Goal: Task Accomplishment & Management: Use online tool/utility

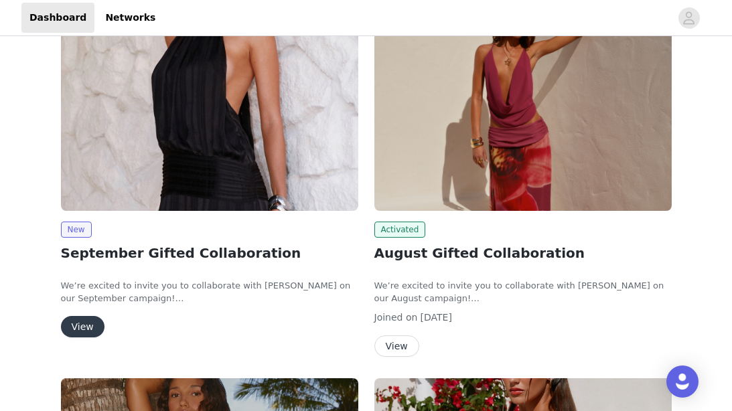
scroll to position [231, 0]
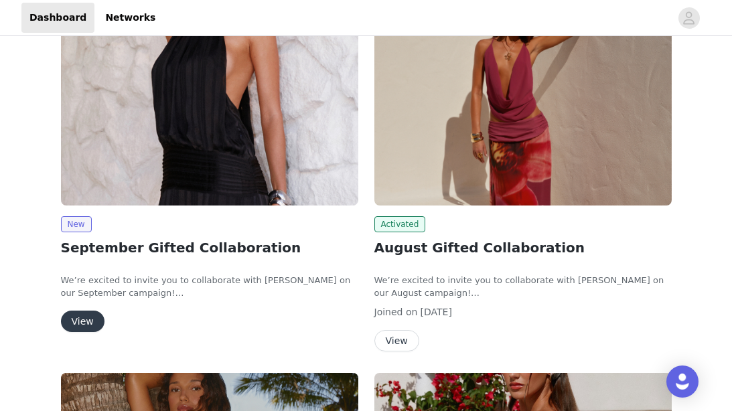
click at [82, 327] on button "View" at bounding box center [83, 321] width 44 height 21
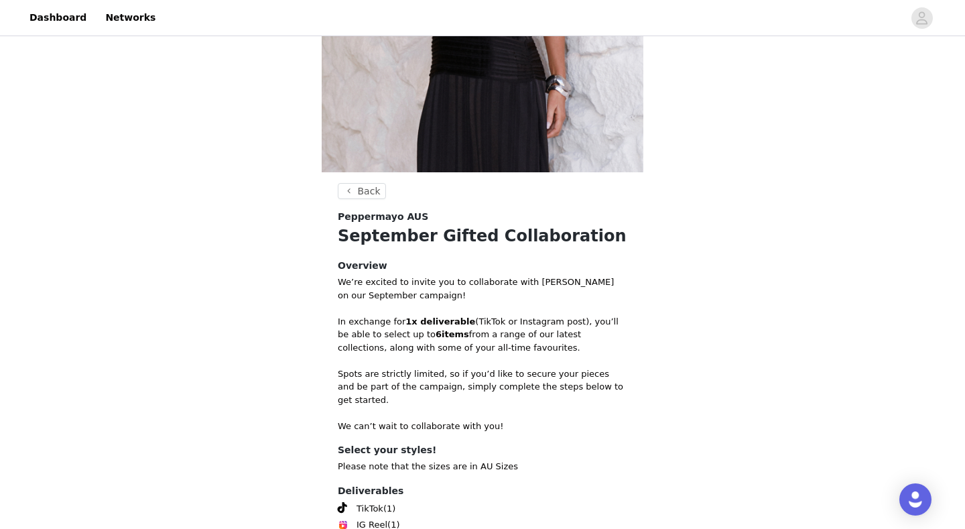
scroll to position [407, 0]
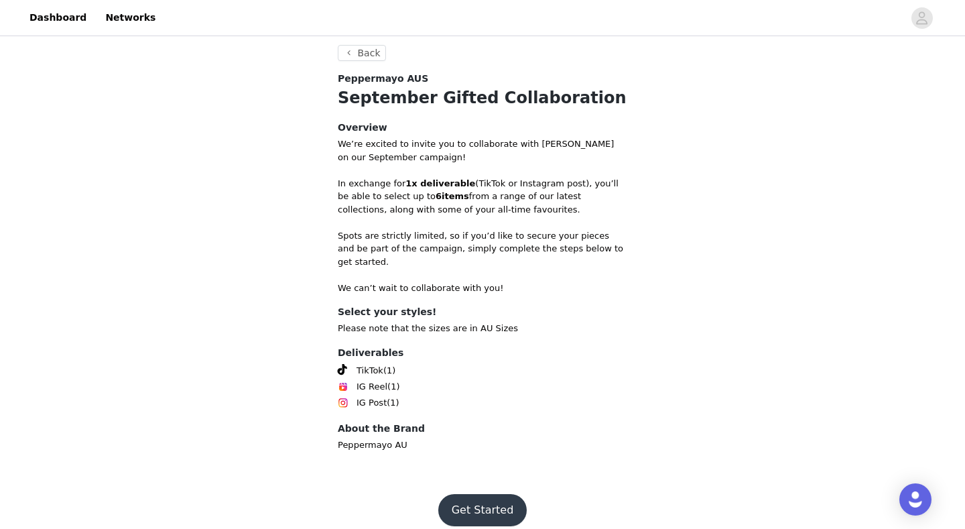
click at [476, 411] on button "Get Started" at bounding box center [482, 510] width 89 height 32
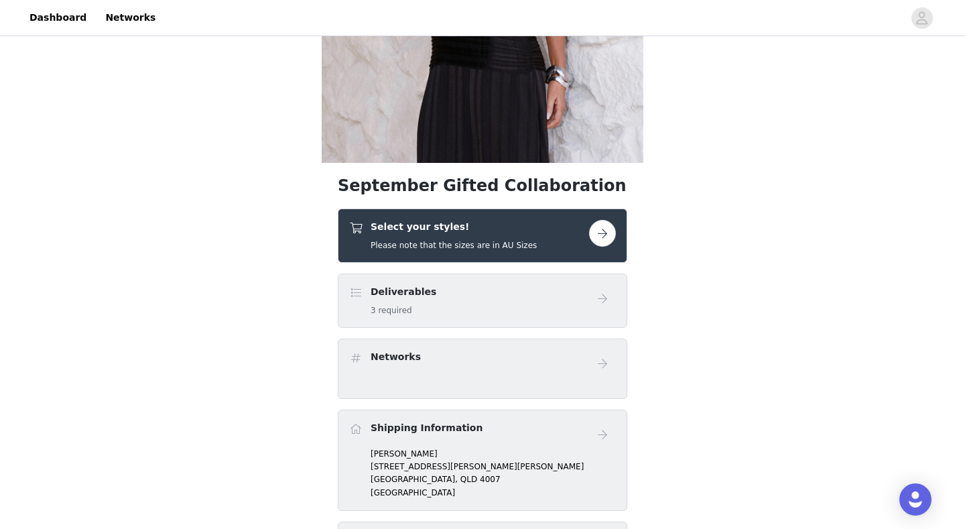
scroll to position [296, 0]
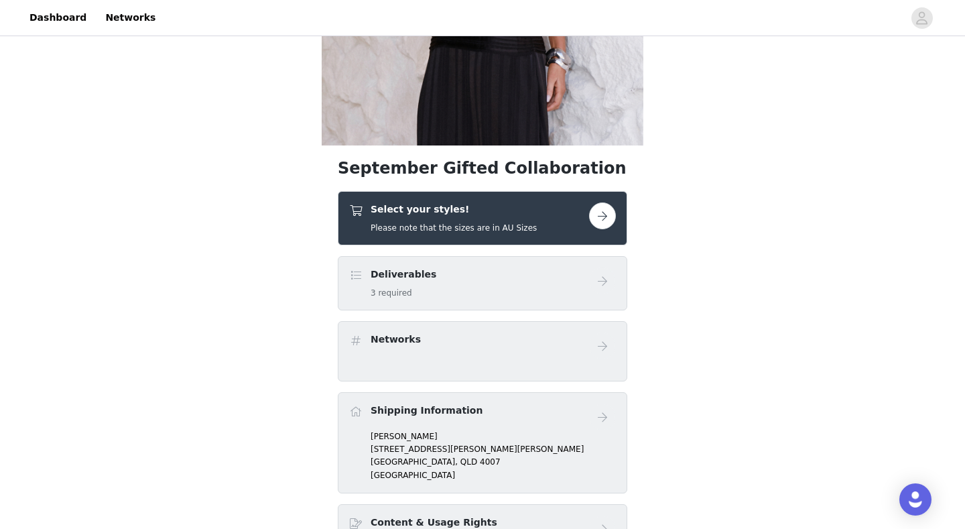
click at [610, 216] on button "button" at bounding box center [602, 215] width 27 height 27
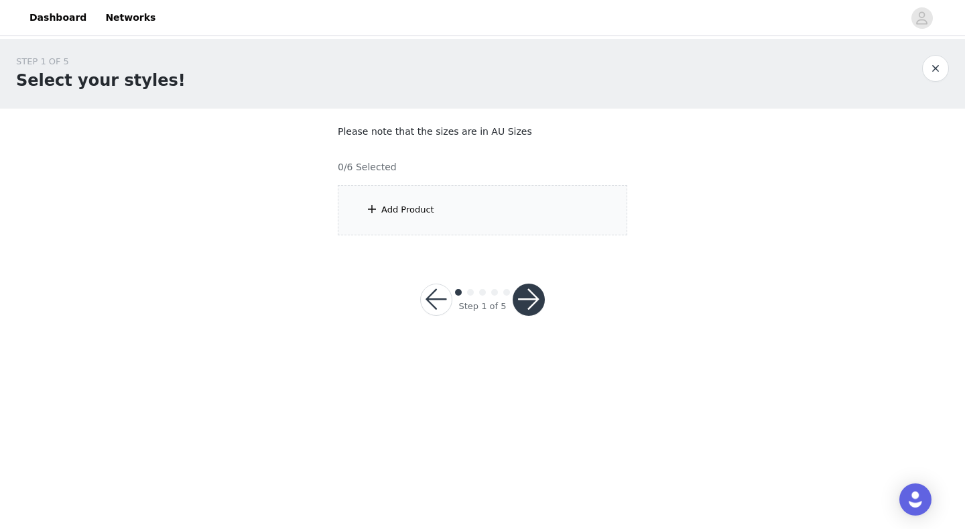
click at [418, 218] on div "Add Product" at bounding box center [483, 210] width 290 height 50
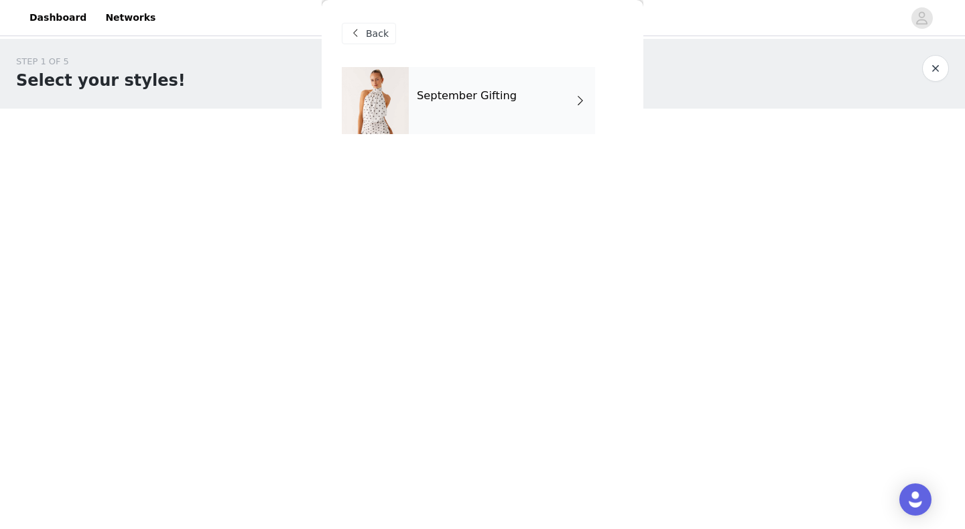
click at [481, 109] on div "September Gifting" at bounding box center [502, 100] width 186 height 67
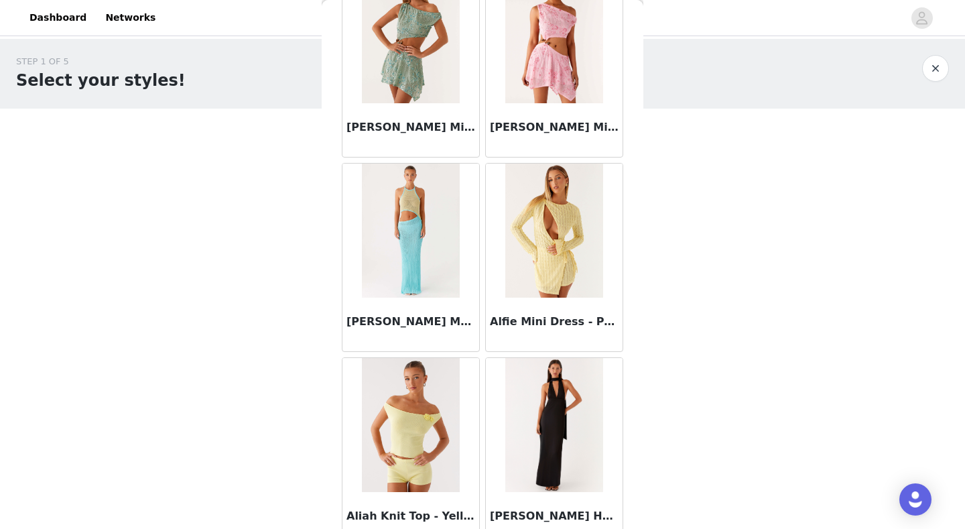
scroll to position [1522, 0]
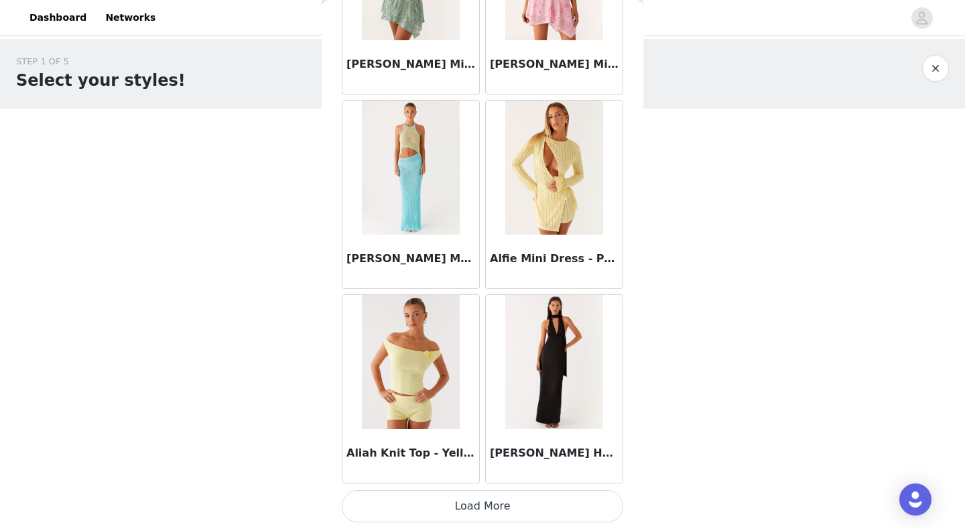
click at [503, 411] on button "Load More" at bounding box center [482, 506] width 281 height 32
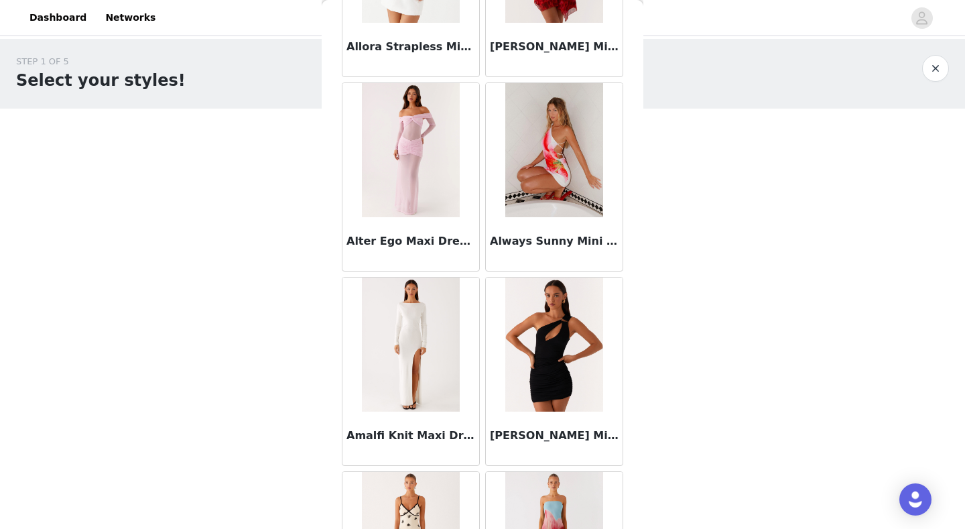
scroll to position [3465, 0]
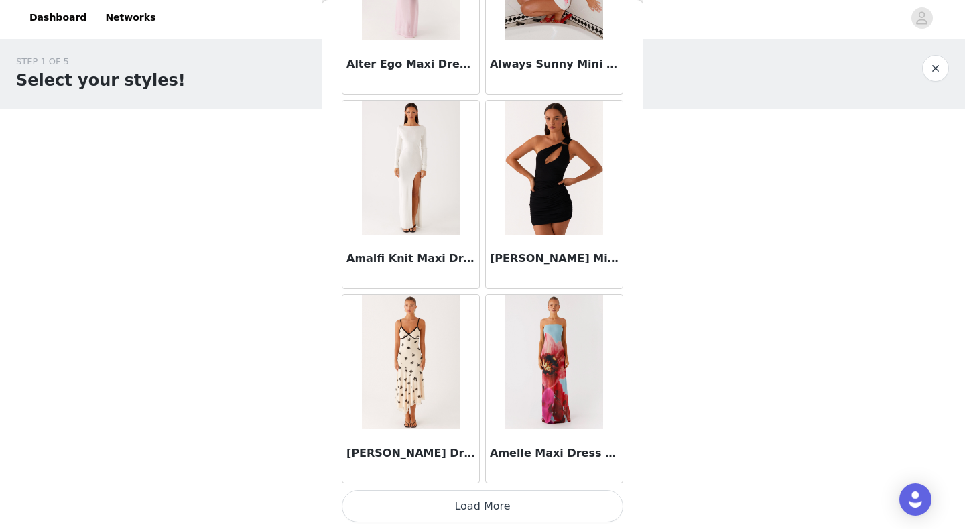
click at [492, 411] on button "Load More" at bounding box center [482, 506] width 281 height 32
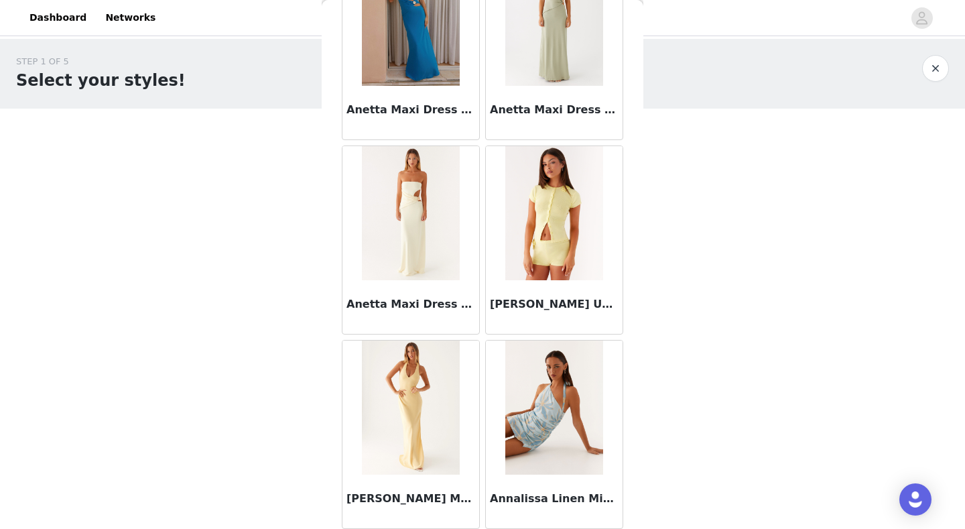
scroll to position [5409, 0]
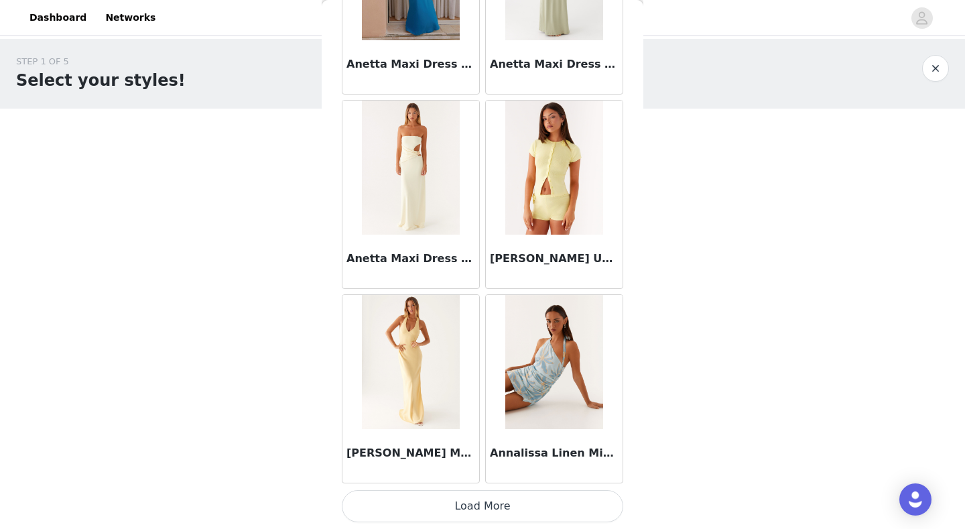
click at [488, 411] on button "Load More" at bounding box center [482, 506] width 281 height 32
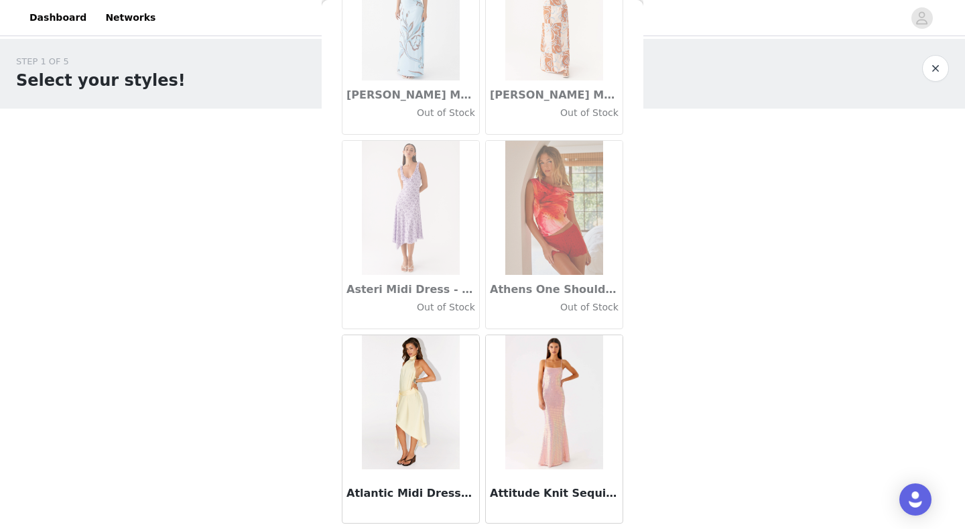
scroll to position [7352, 0]
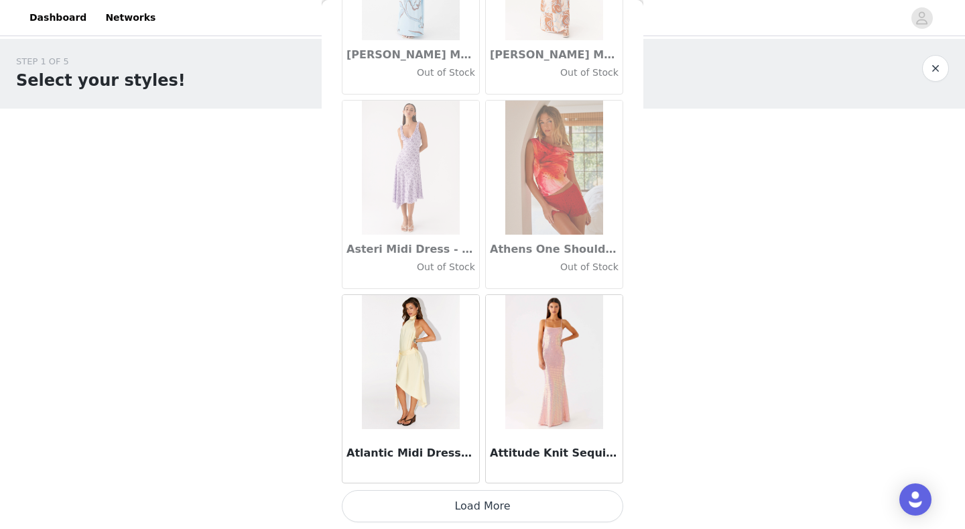
click at [475, 411] on button "Load More" at bounding box center [482, 506] width 281 height 32
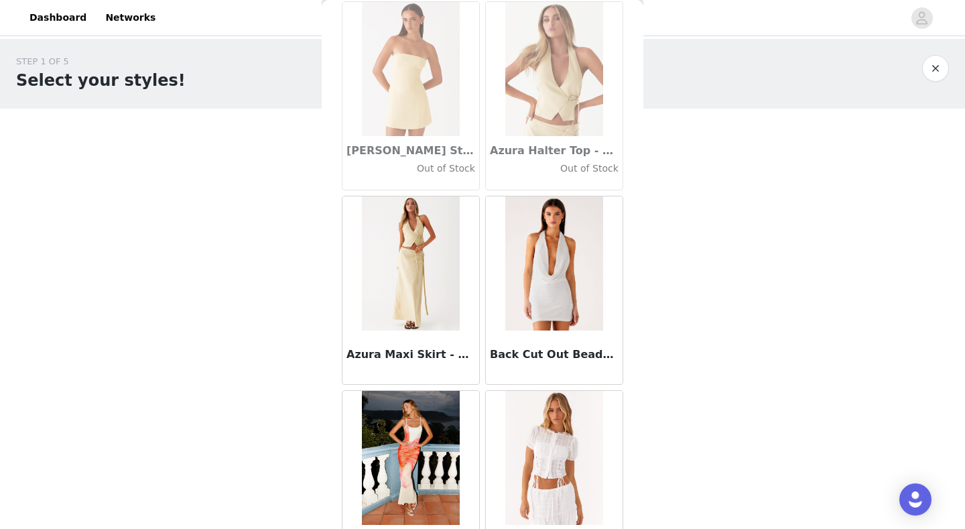
scroll to position [9296, 0]
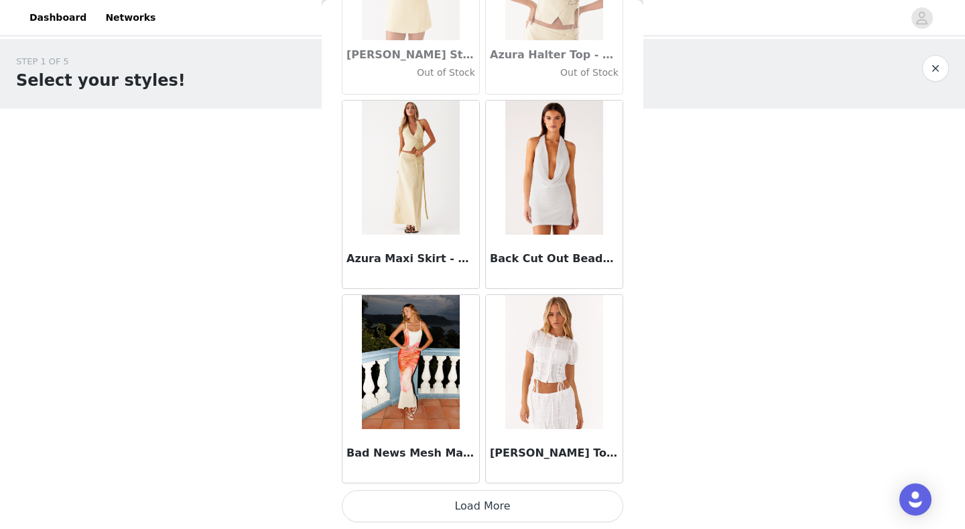
click at [487, 411] on button "Load More" at bounding box center [482, 506] width 281 height 32
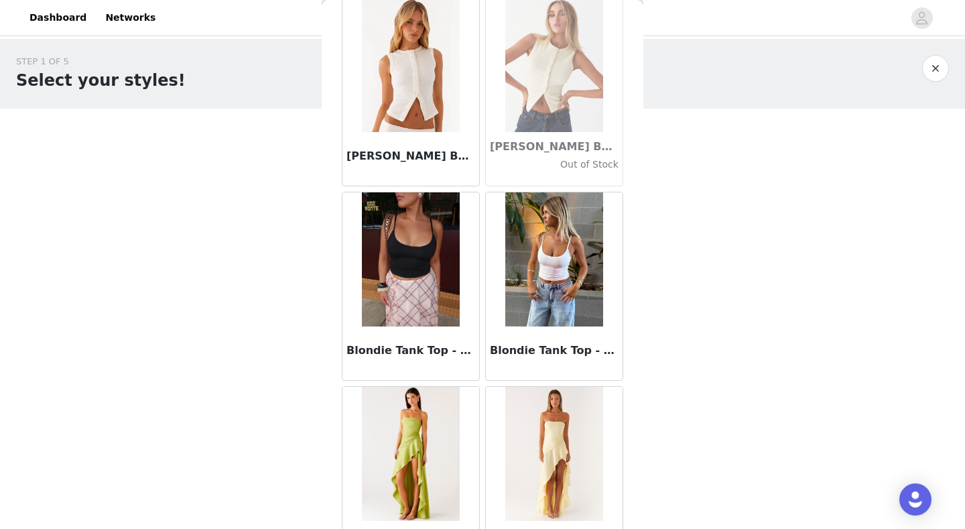
scroll to position [11239, 0]
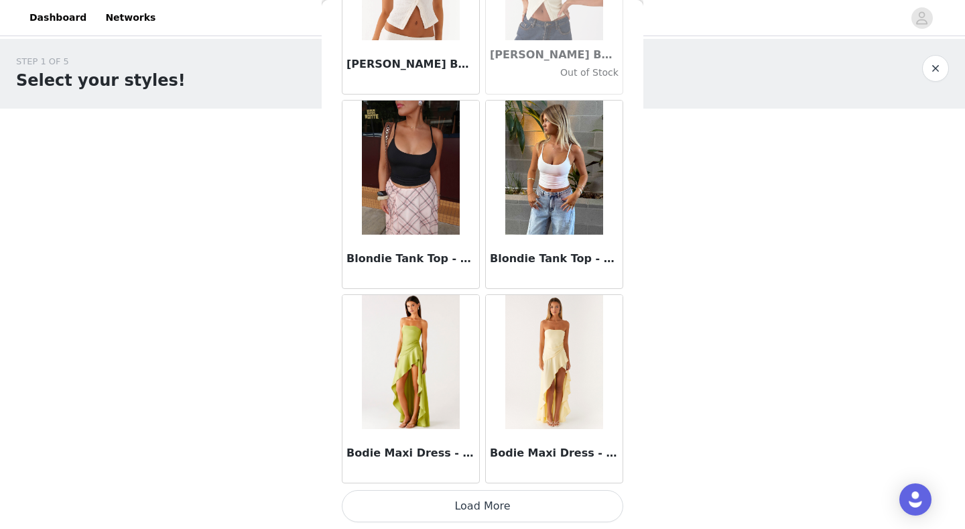
click at [485, 411] on button "Load More" at bounding box center [482, 506] width 281 height 32
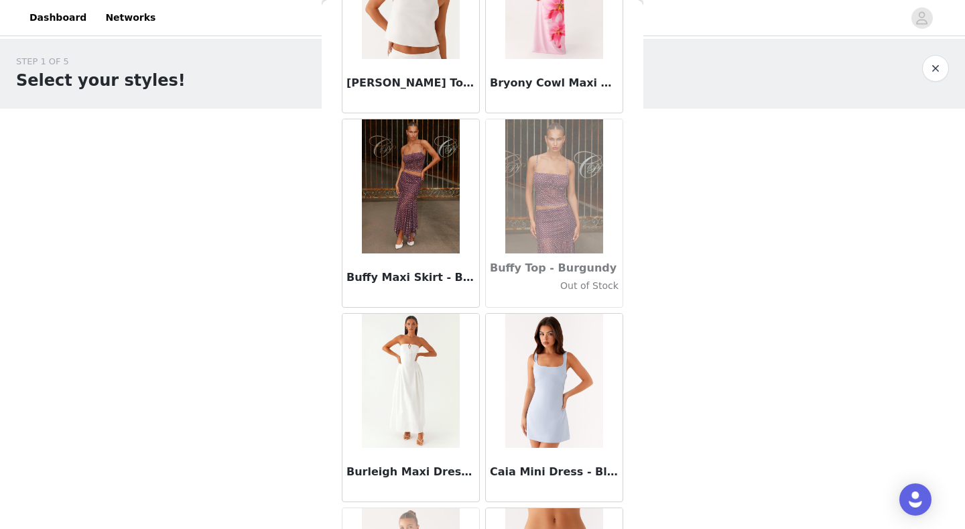
scroll to position [13183, 0]
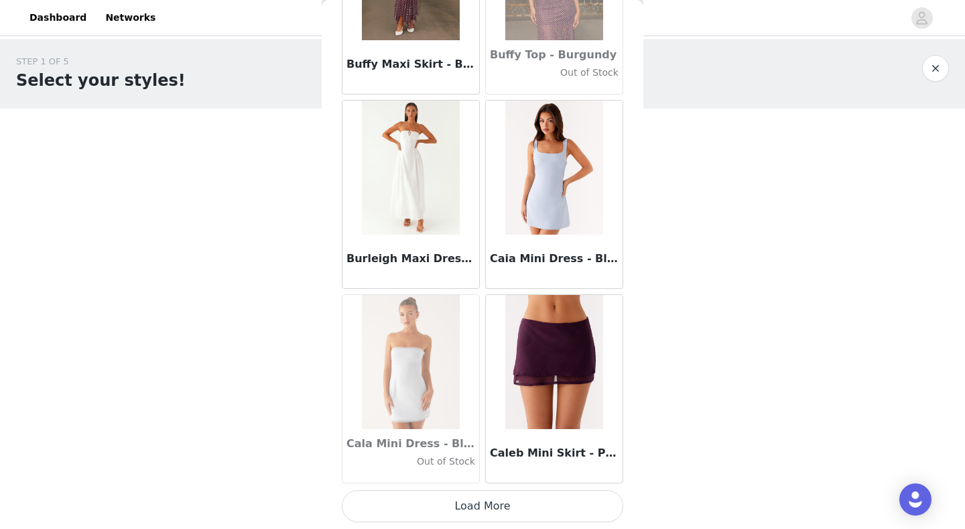
click at [489, 411] on button "Load More" at bounding box center [482, 506] width 281 height 32
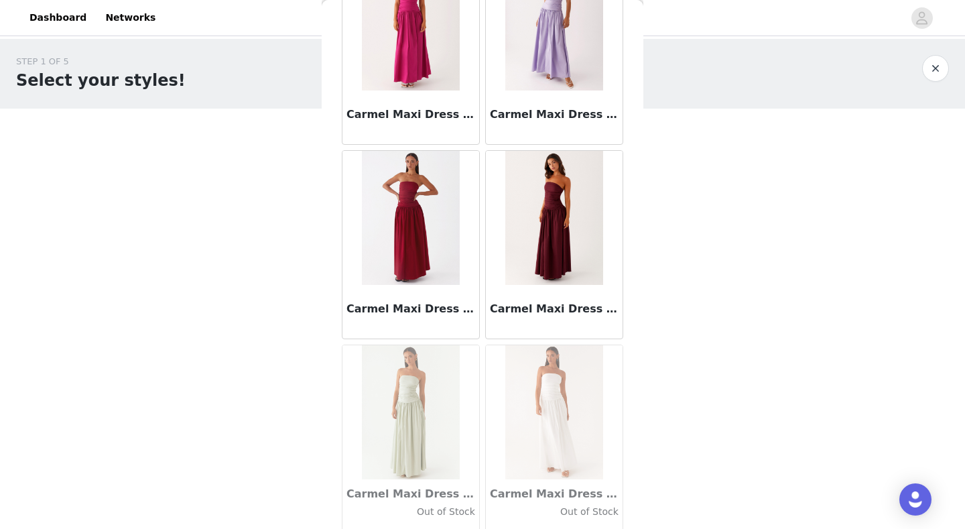
scroll to position [15126, 0]
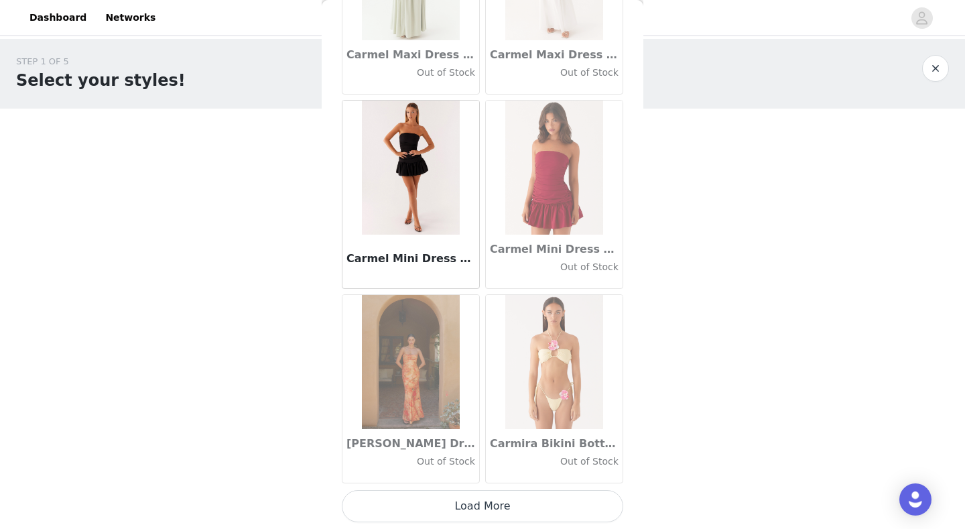
click at [478, 411] on button "Load More" at bounding box center [482, 506] width 281 height 32
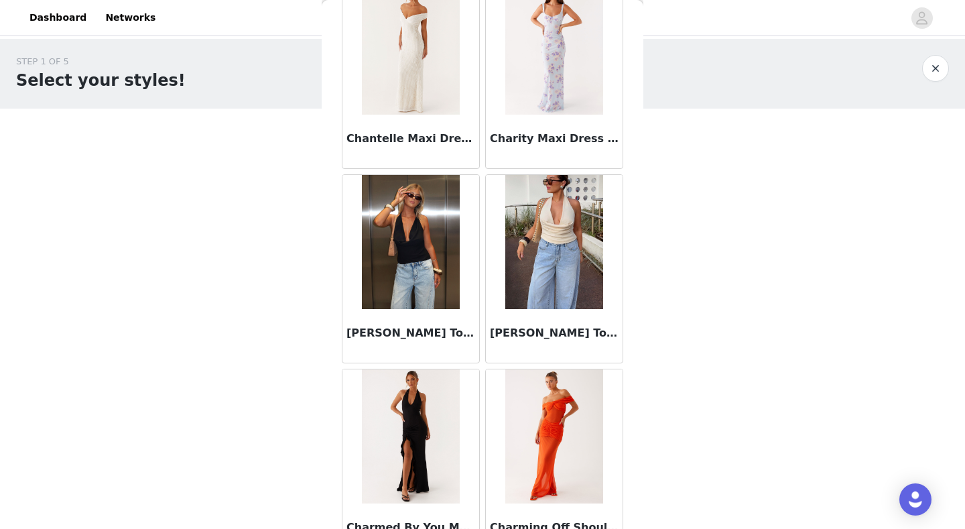
scroll to position [17070, 0]
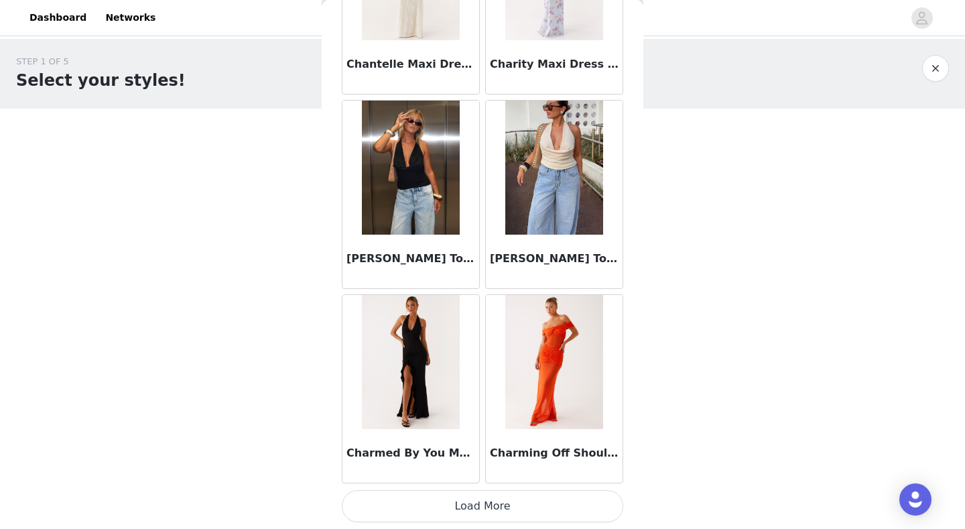
click at [483, 411] on button "Load More" at bounding box center [482, 506] width 281 height 32
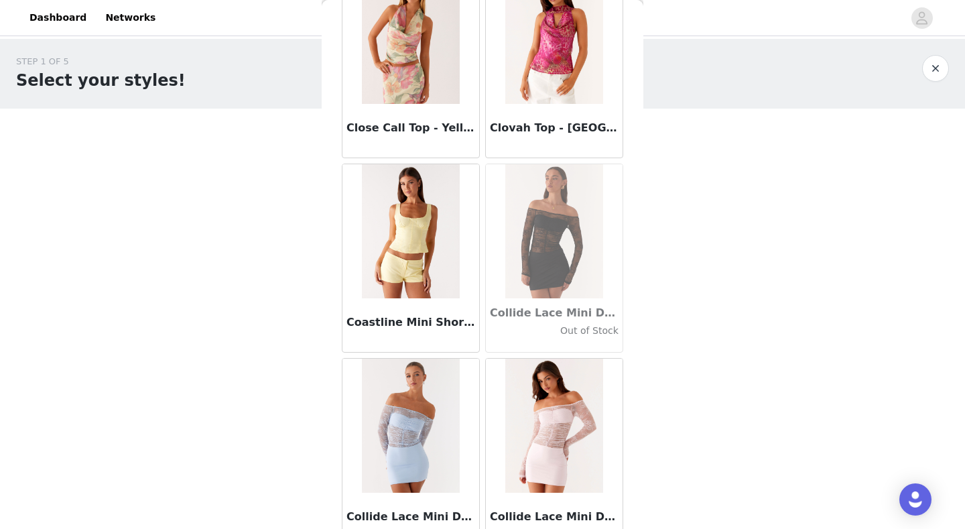
scroll to position [19013, 0]
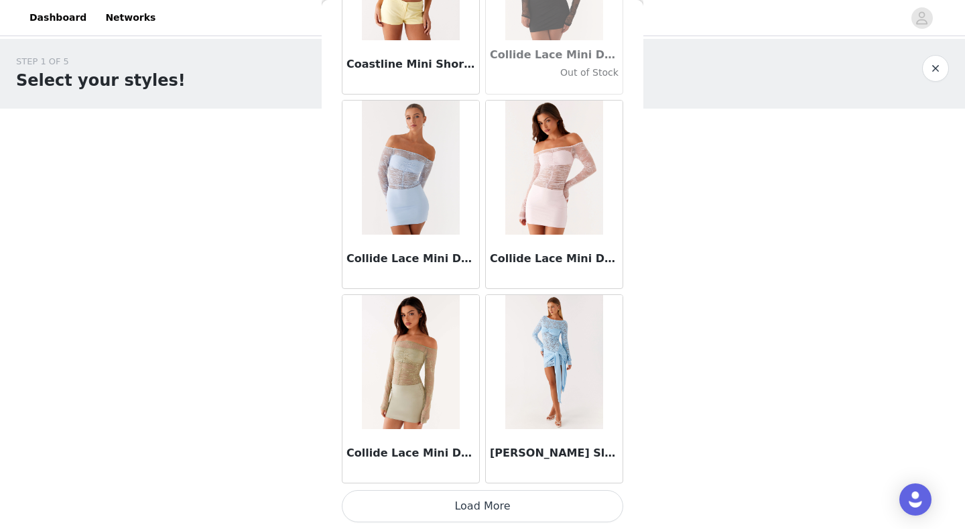
click at [485, 411] on button "Load More" at bounding box center [482, 506] width 281 height 32
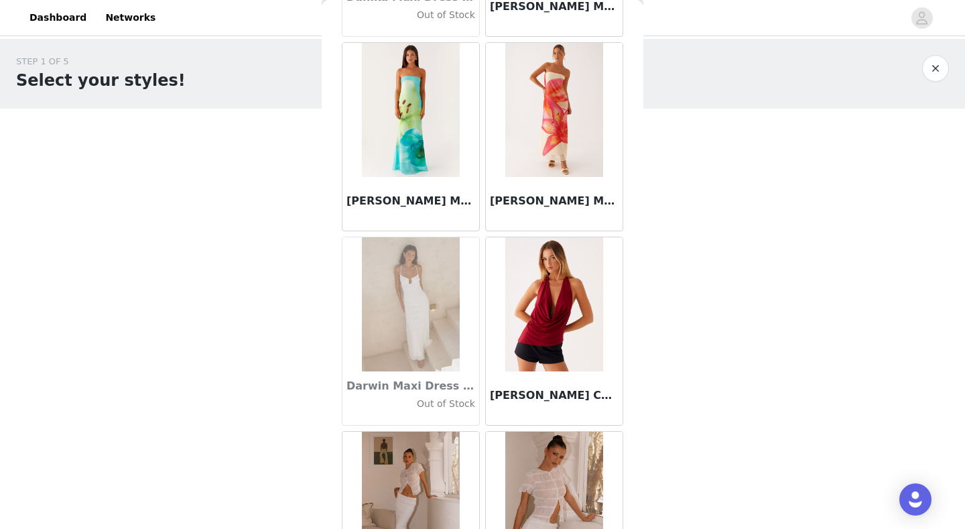
scroll to position [20957, 0]
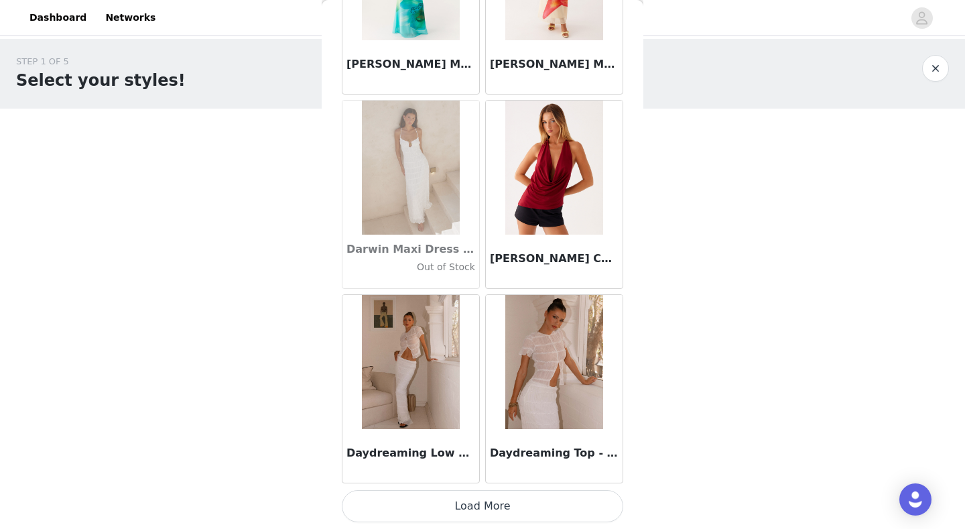
click at [485, 411] on button "Load More" at bounding box center [482, 506] width 281 height 32
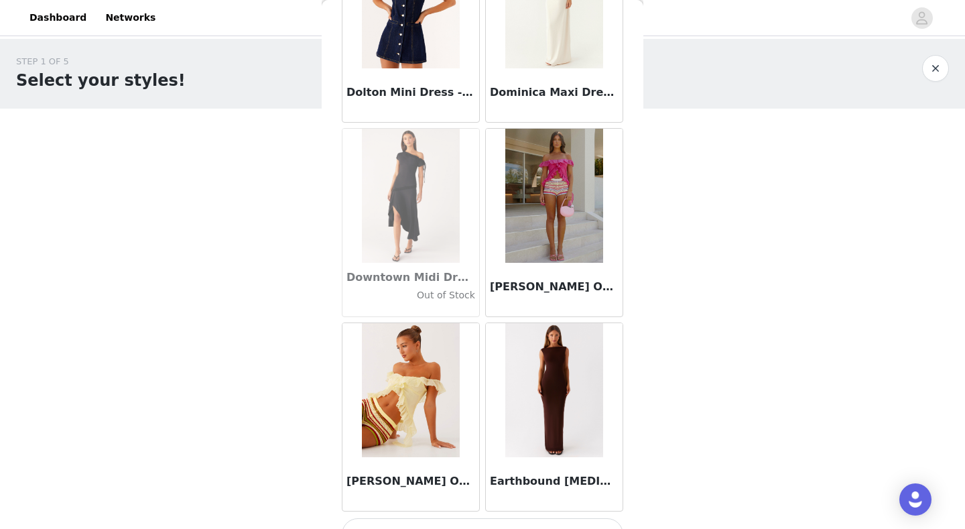
scroll to position [22900, 0]
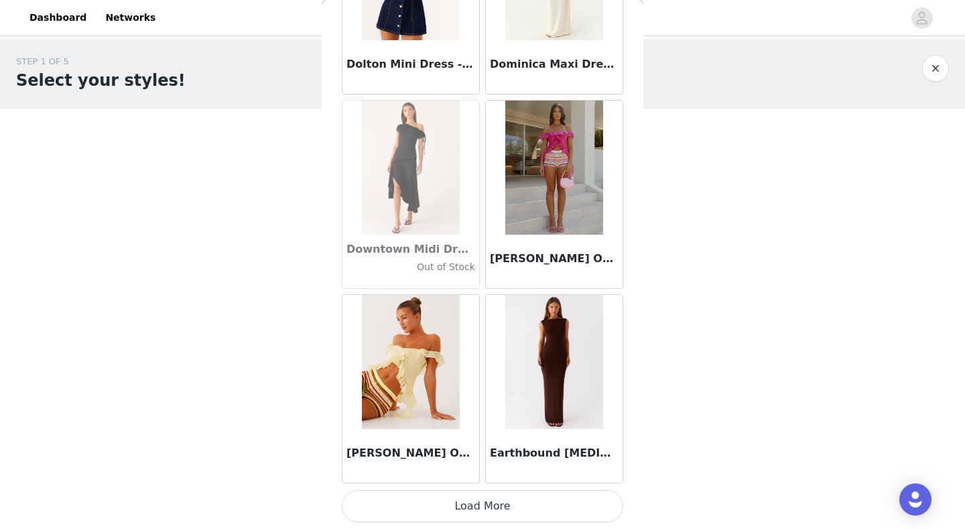
click at [487, 411] on button "Load More" at bounding box center [482, 506] width 281 height 32
click at [489, 411] on button "Load More" at bounding box center [482, 506] width 281 height 32
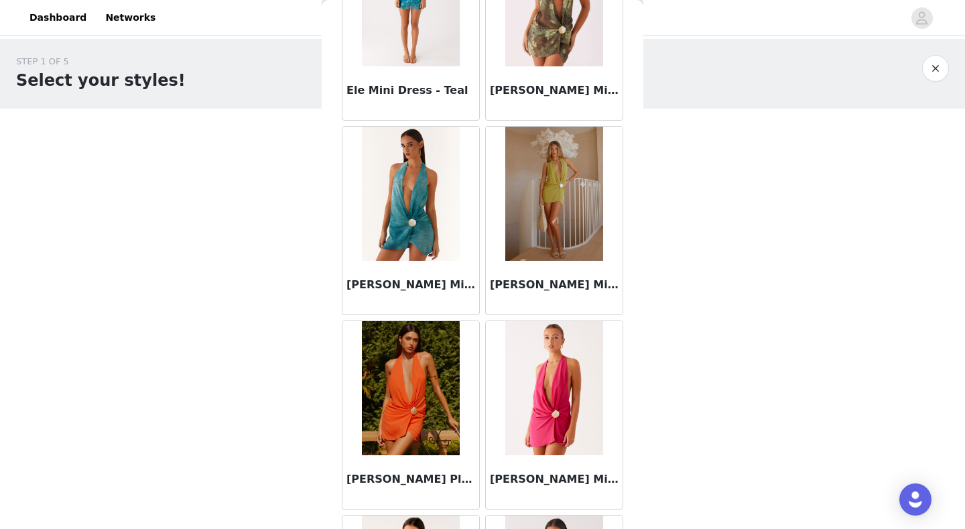
scroll to position [24844, 0]
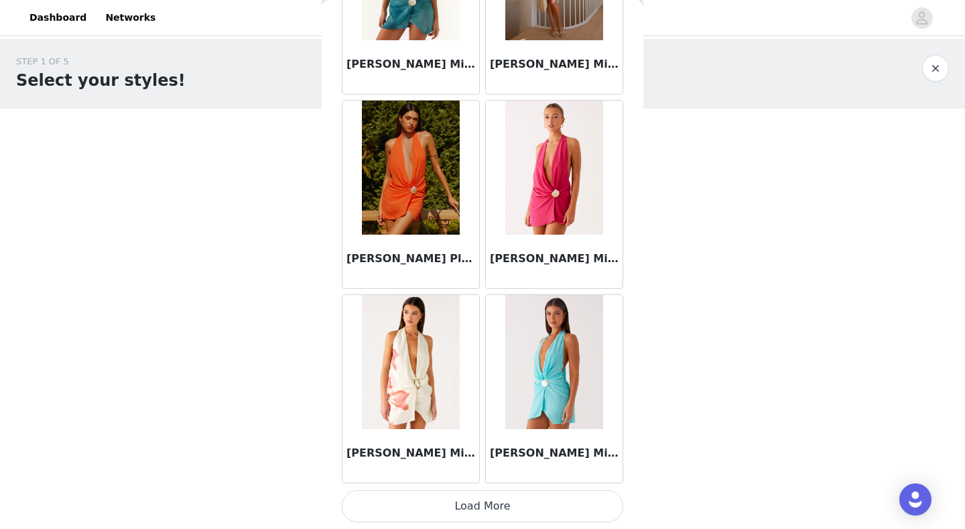
click at [487, 411] on button "Load More" at bounding box center [482, 506] width 281 height 32
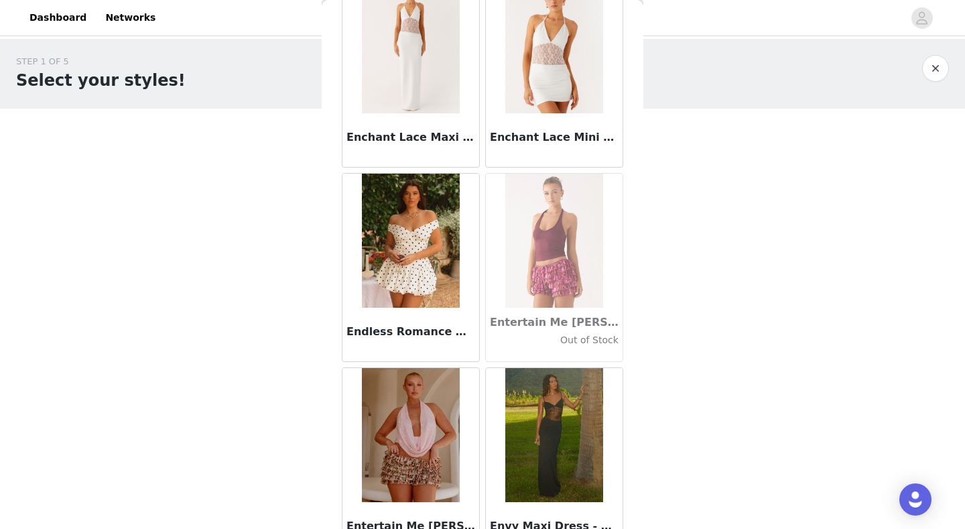
scroll to position [26787, 0]
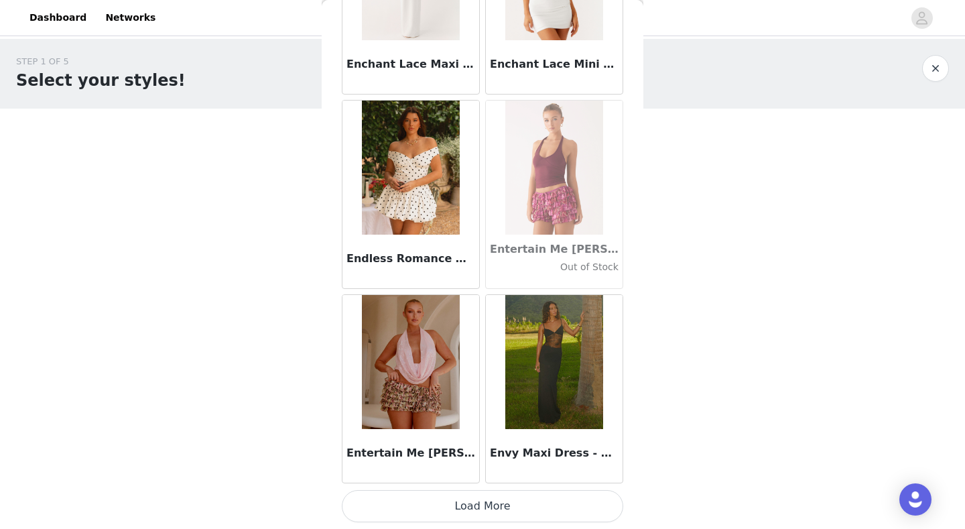
click at [485, 411] on button "Load More" at bounding box center [482, 506] width 281 height 32
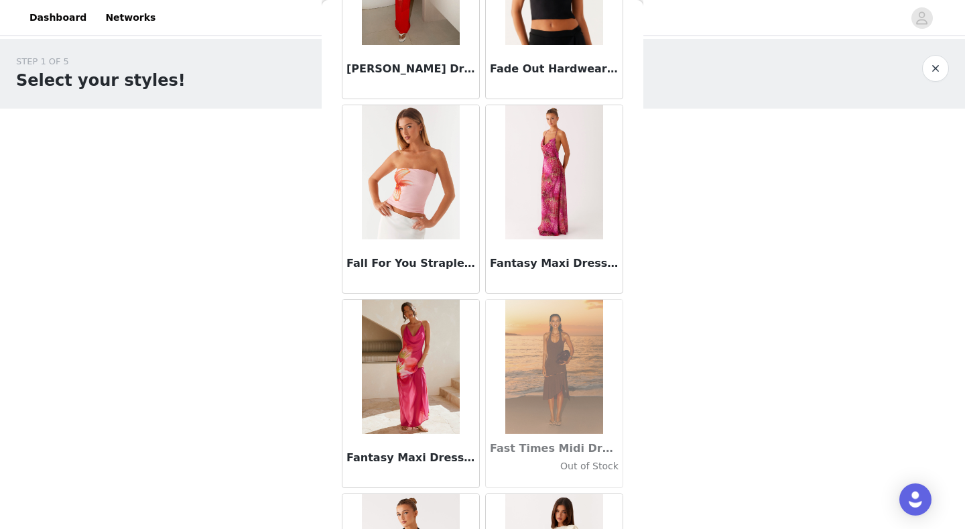
scroll to position [28731, 0]
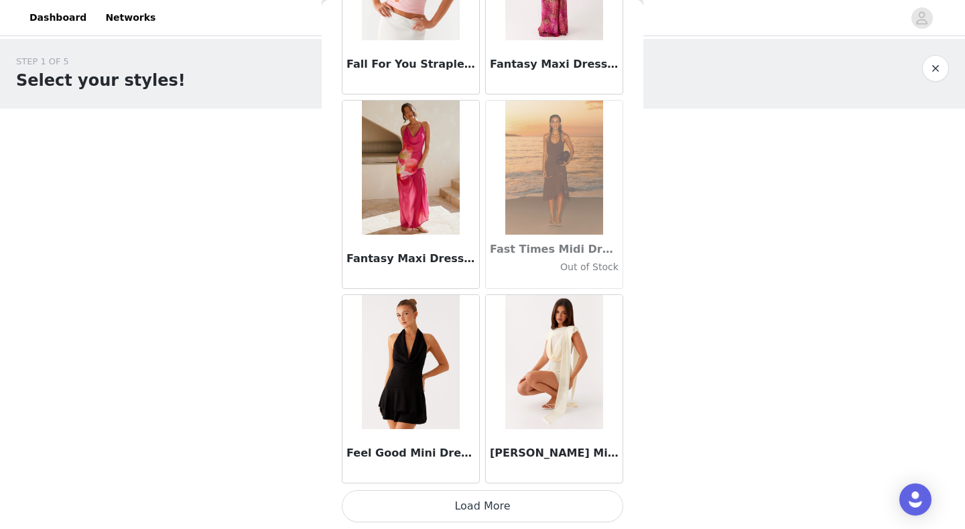
click at [488, 411] on button "Load More" at bounding box center [482, 506] width 281 height 32
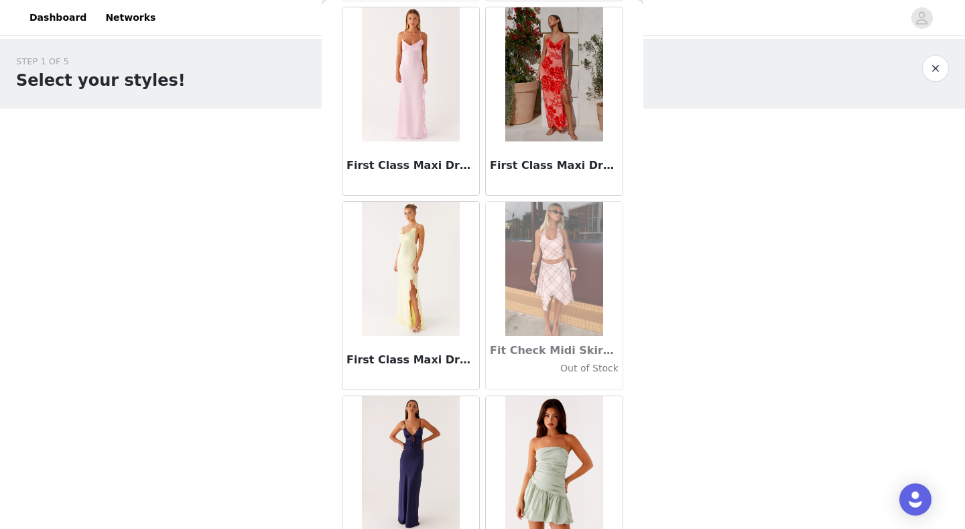
scroll to position [30674, 0]
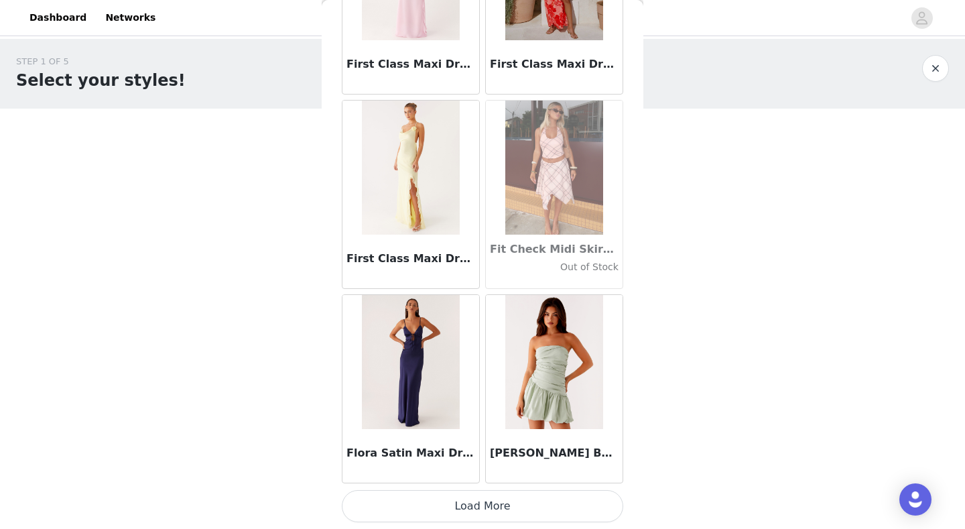
click at [499, 411] on button "Load More" at bounding box center [482, 506] width 281 height 32
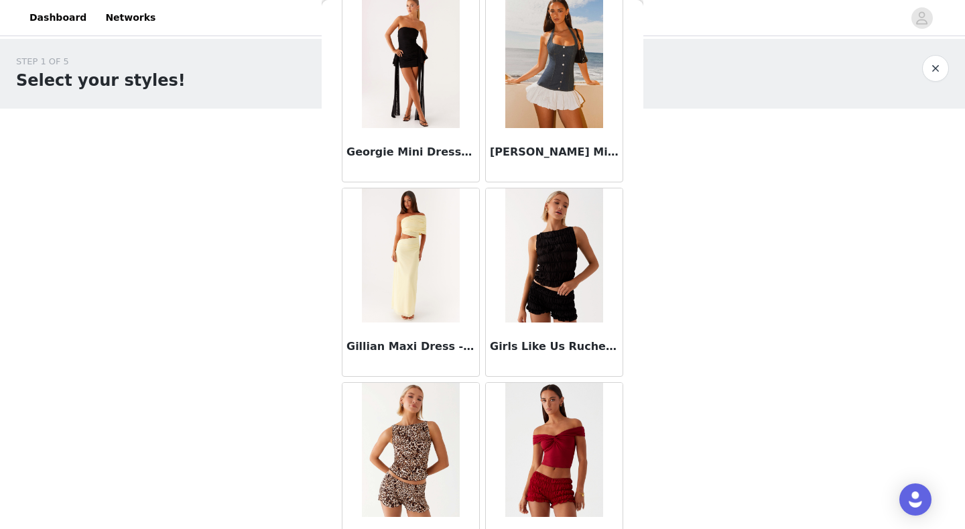
scroll to position [32618, 0]
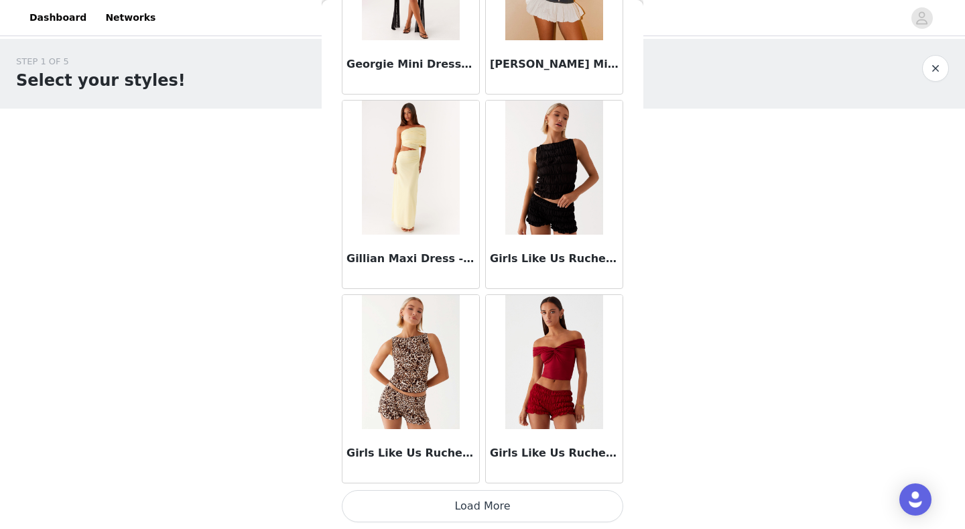
click at [503, 411] on button "Load More" at bounding box center [482, 506] width 281 height 32
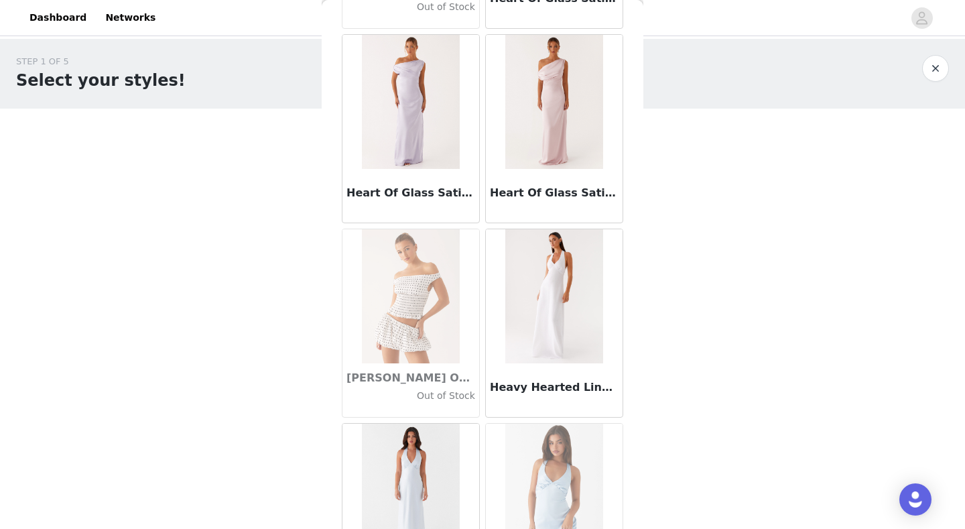
scroll to position [34561, 0]
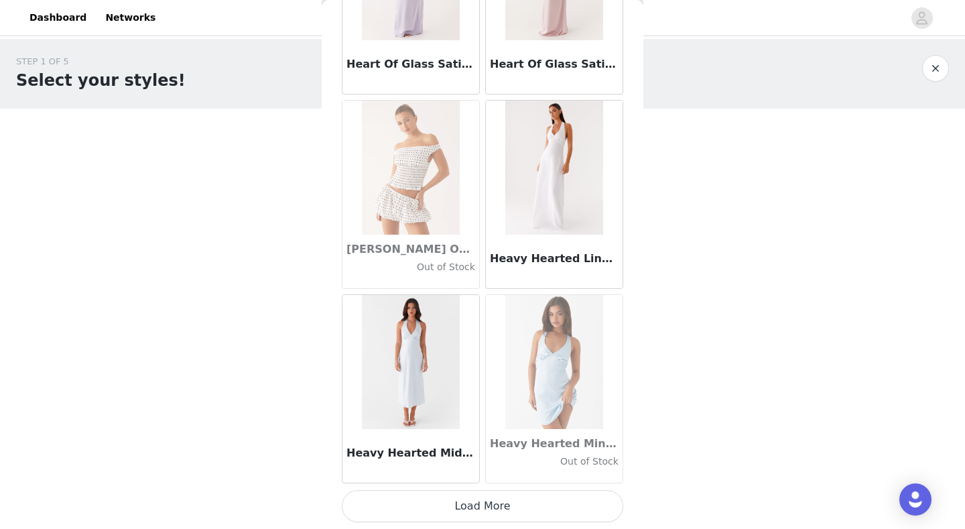
click at [497, 411] on button "Load More" at bounding box center [482, 506] width 281 height 32
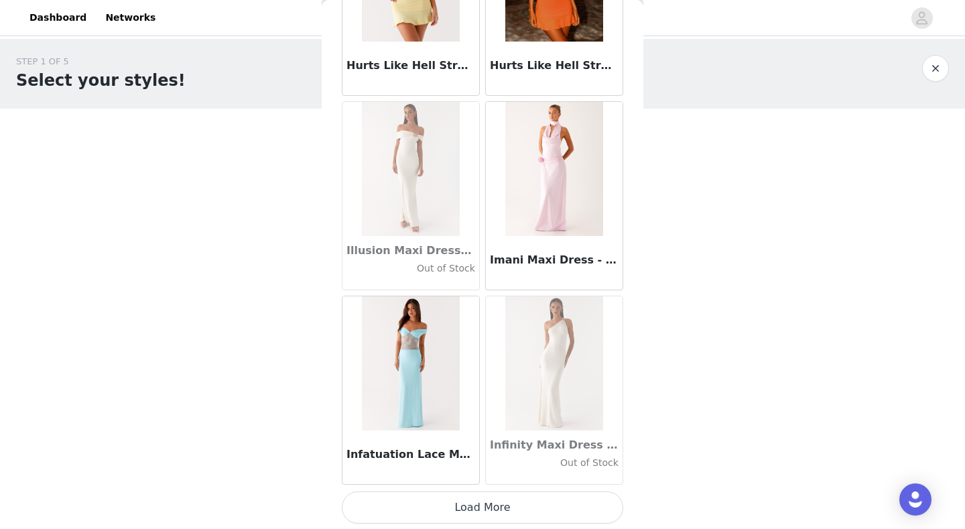
scroll to position [36505, 0]
click at [497, 411] on button "Load More" at bounding box center [482, 506] width 281 height 32
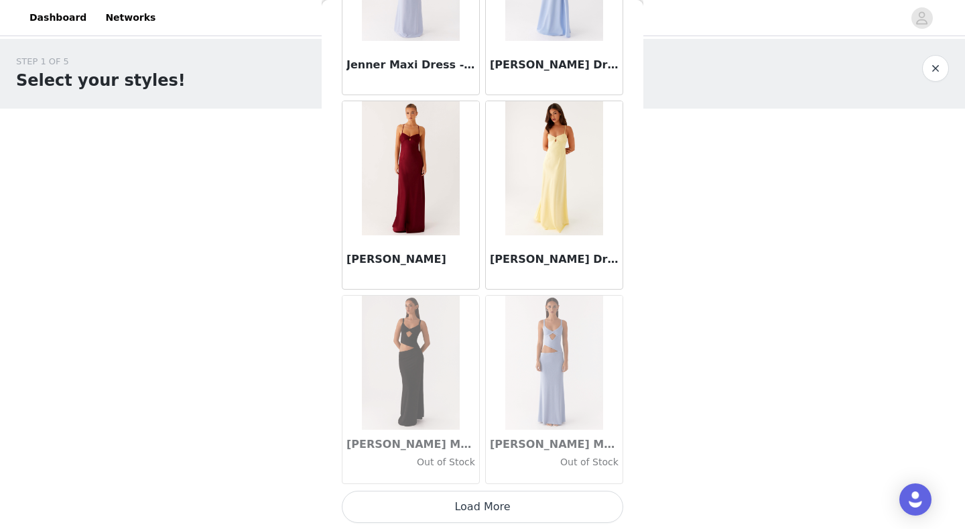
scroll to position [38448, 0]
click at [523, 411] on button "Load More" at bounding box center [482, 506] width 281 height 32
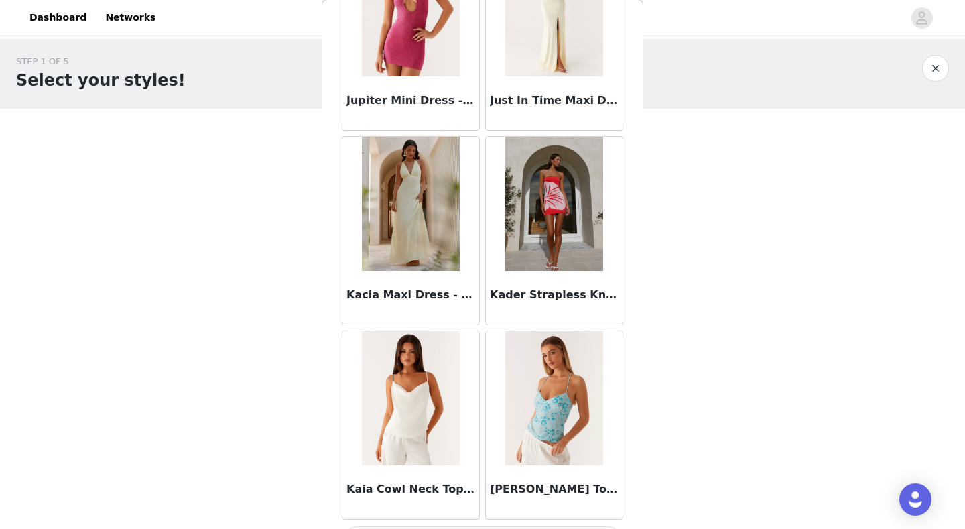
scroll to position [40392, 0]
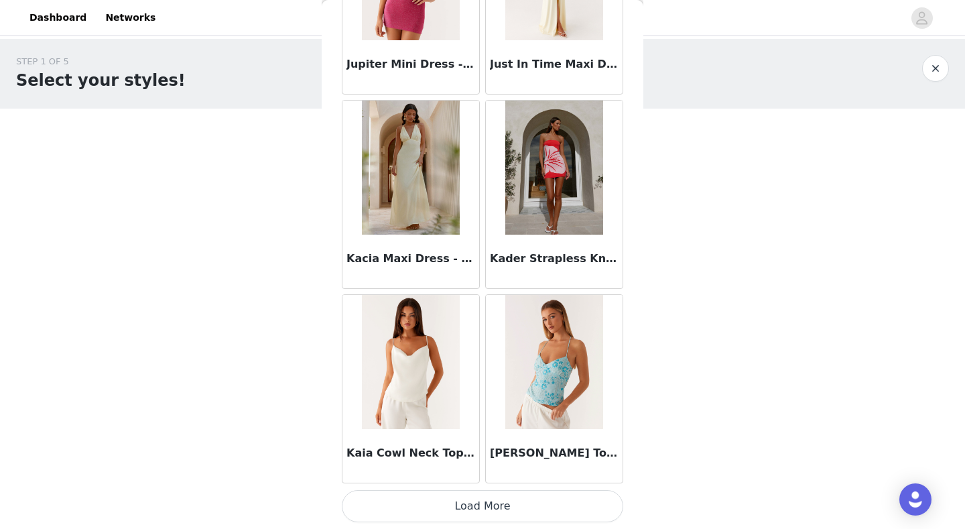
click at [511, 411] on button "Load More" at bounding box center [482, 506] width 281 height 32
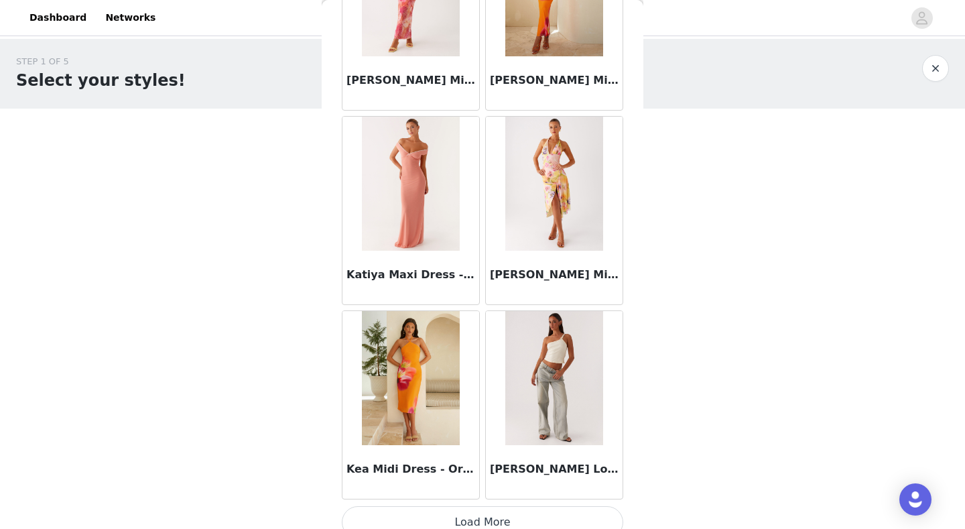
scroll to position [42335, 0]
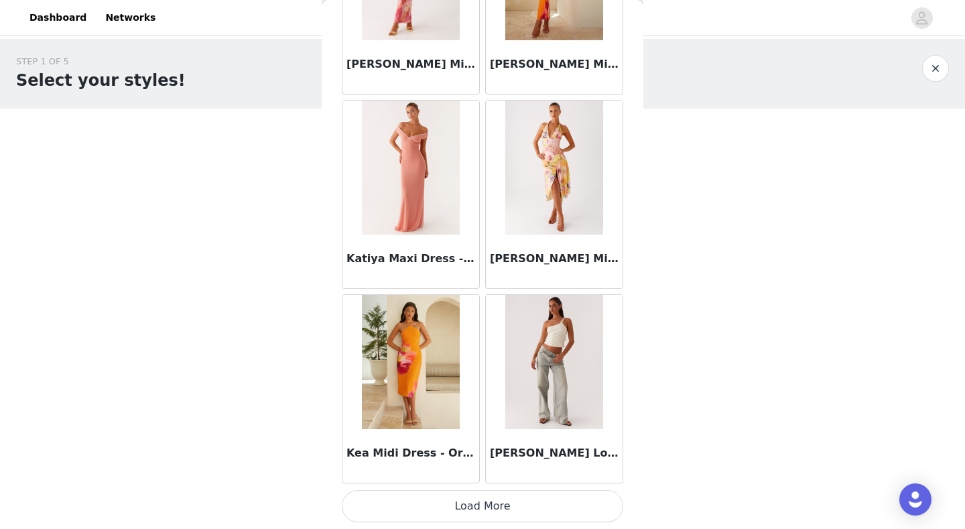
click at [511, 411] on button "Load More" at bounding box center [482, 506] width 281 height 32
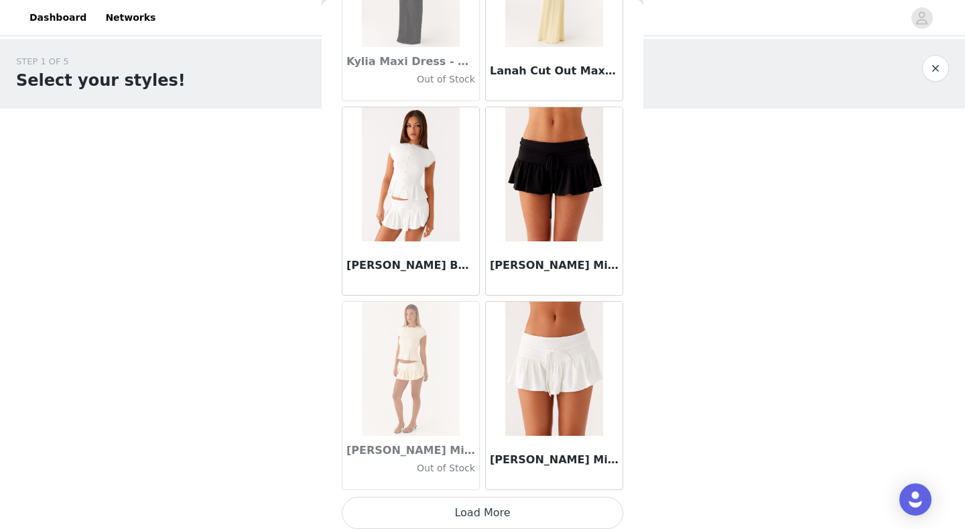
scroll to position [44279, 0]
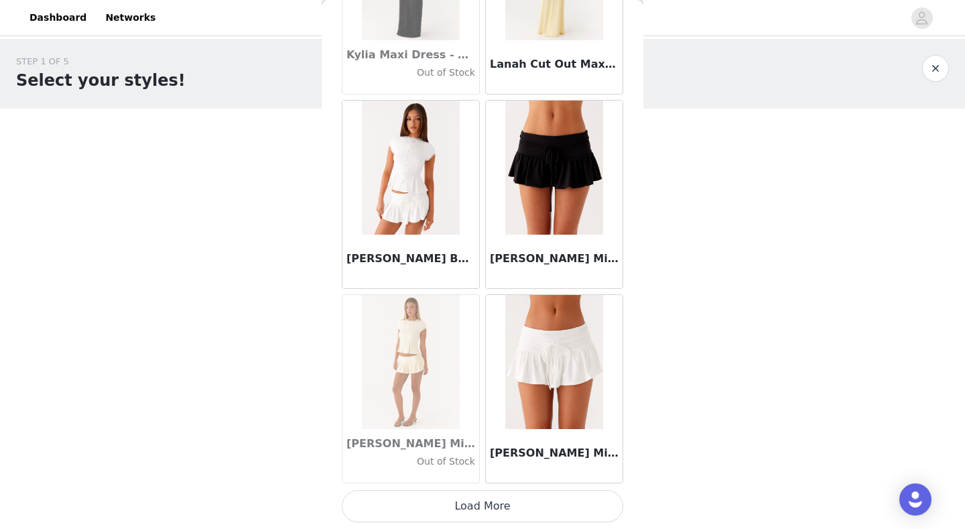
click at [504, 411] on button "Load More" at bounding box center [482, 506] width 281 height 32
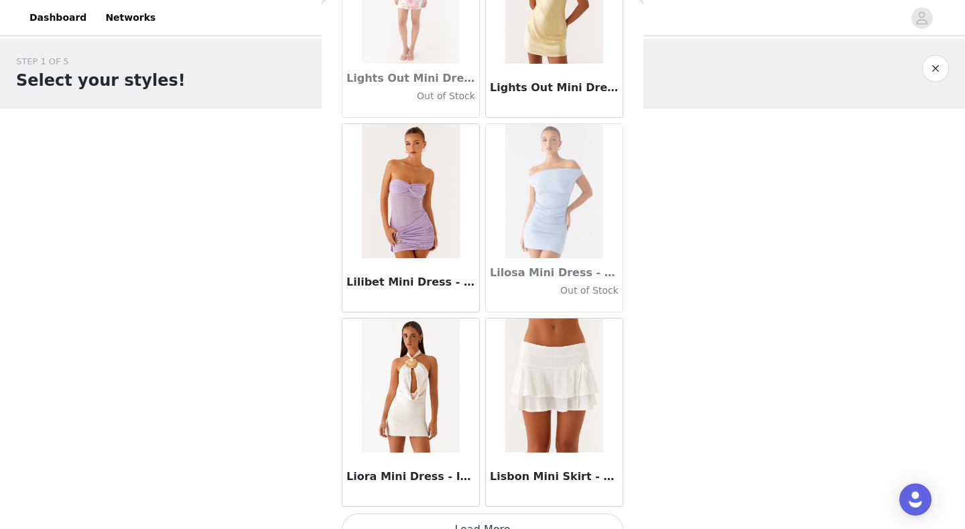
scroll to position [46222, 0]
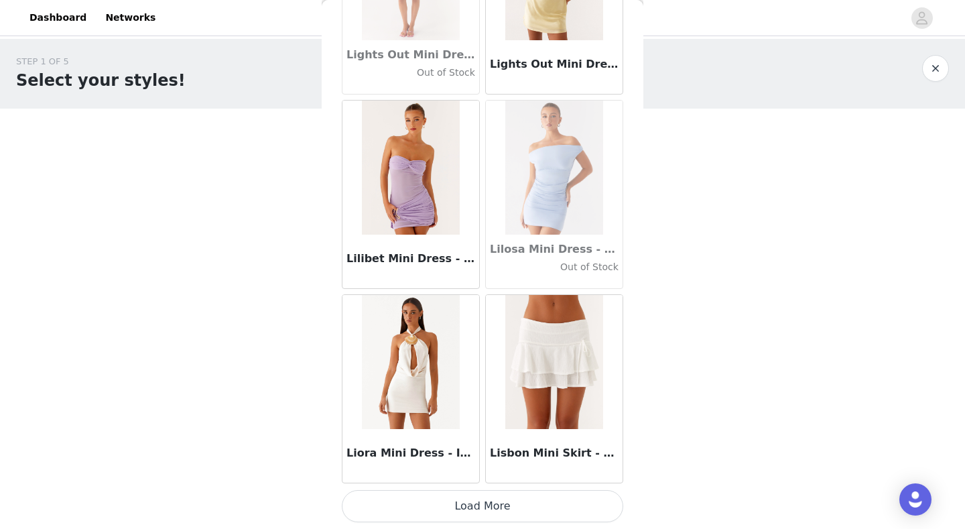
click at [487, 411] on button "Load More" at bounding box center [482, 506] width 281 height 32
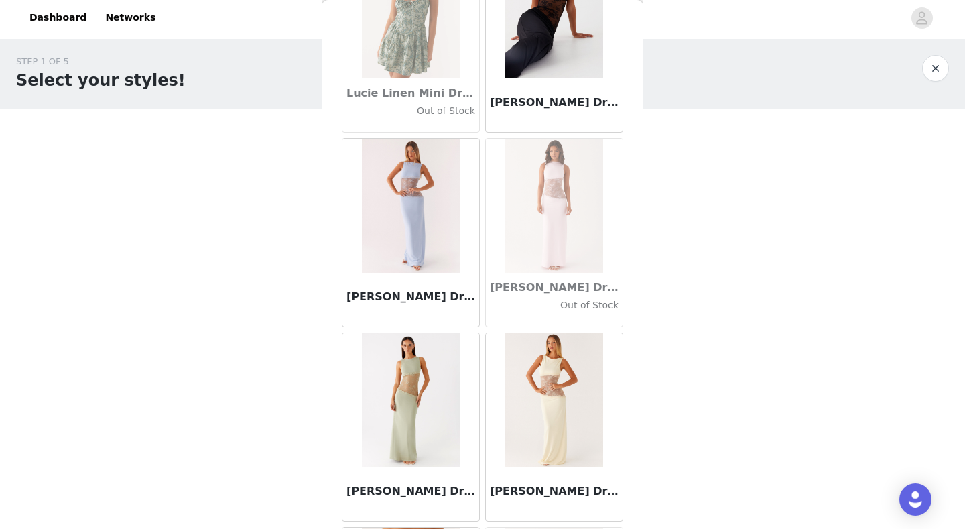
scroll to position [48165, 0]
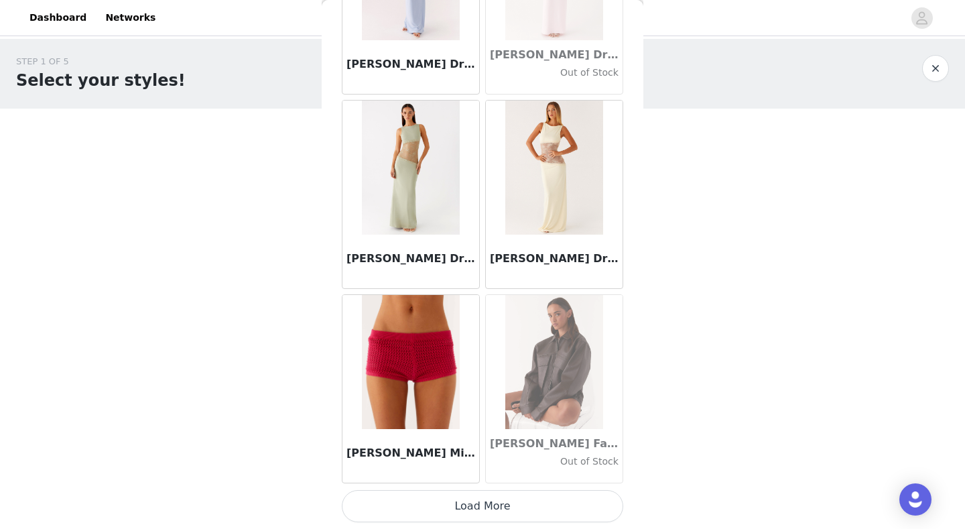
click at [498, 411] on button "Load More" at bounding box center [482, 506] width 281 height 32
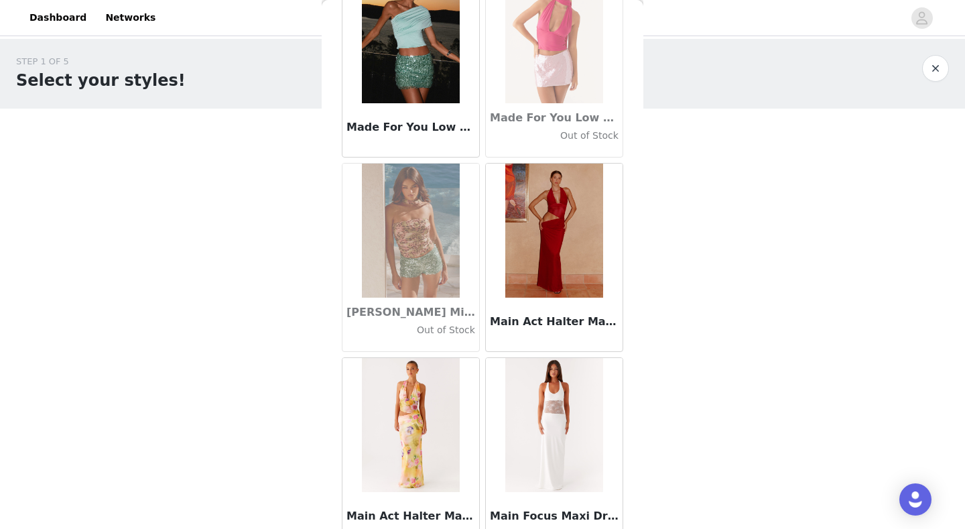
scroll to position [50109, 0]
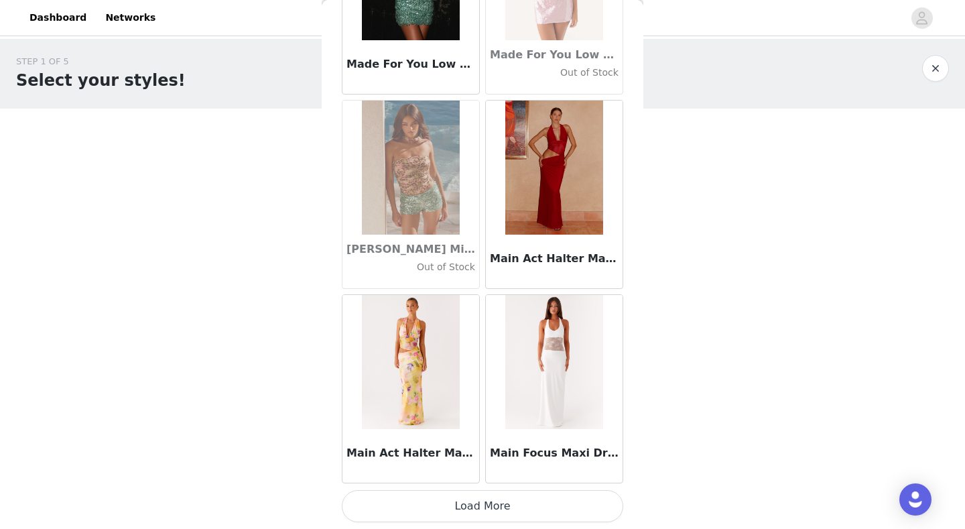
click at [502, 411] on button "Load More" at bounding box center [482, 506] width 281 height 32
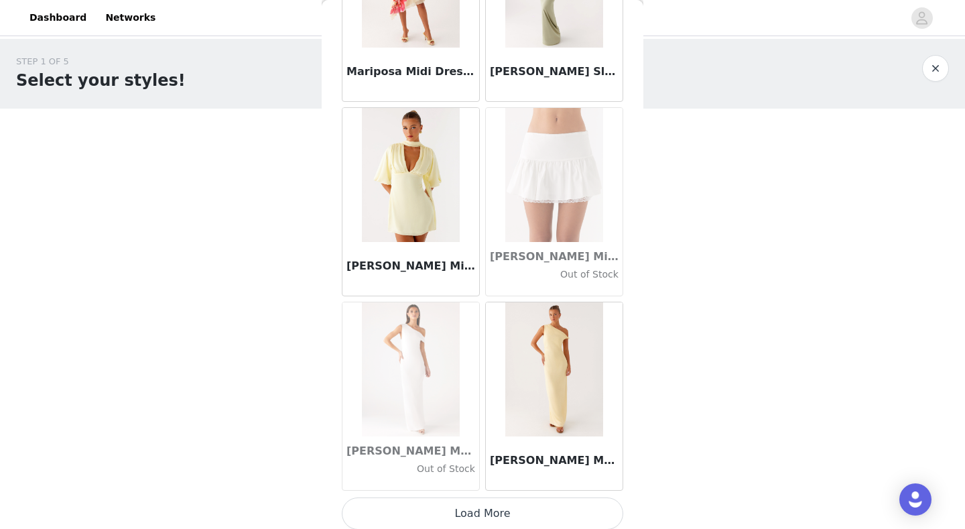
scroll to position [52052, 0]
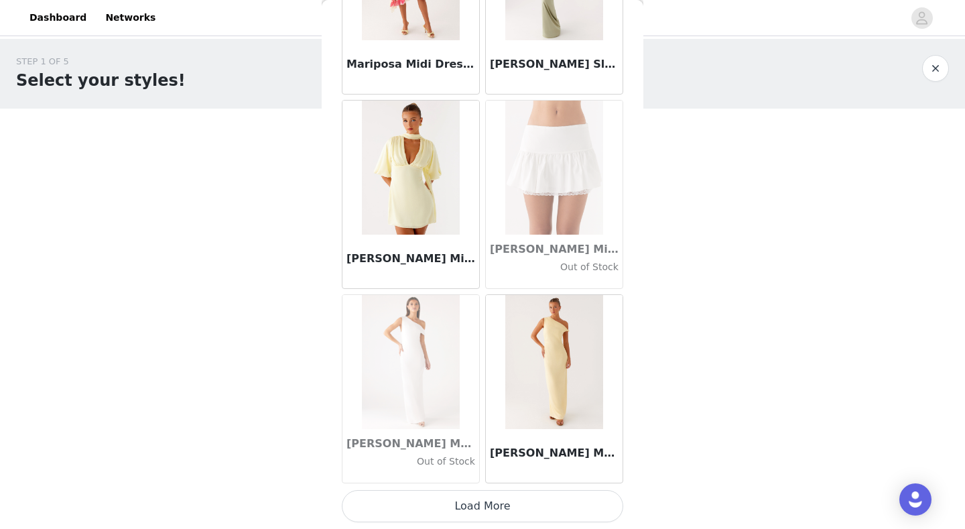
click at [530, 411] on button "Load More" at bounding box center [482, 506] width 281 height 32
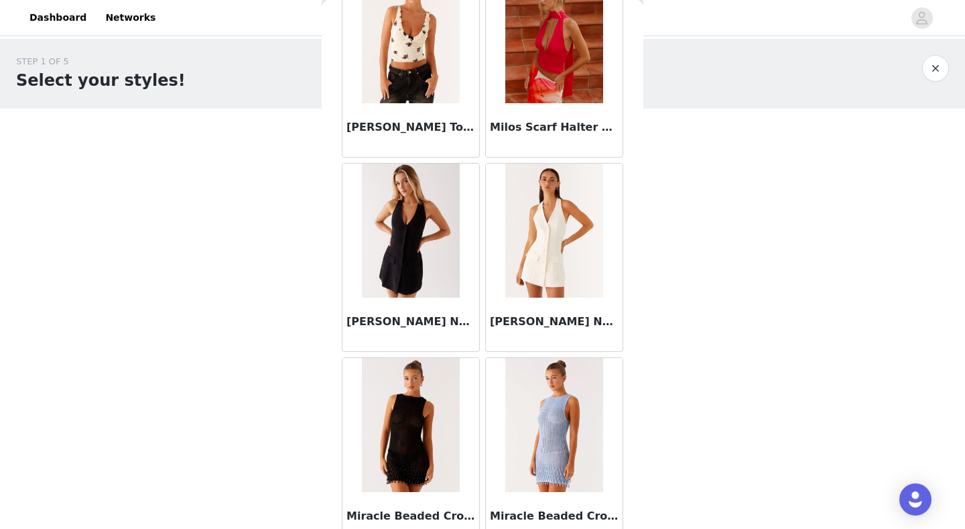
scroll to position [53996, 0]
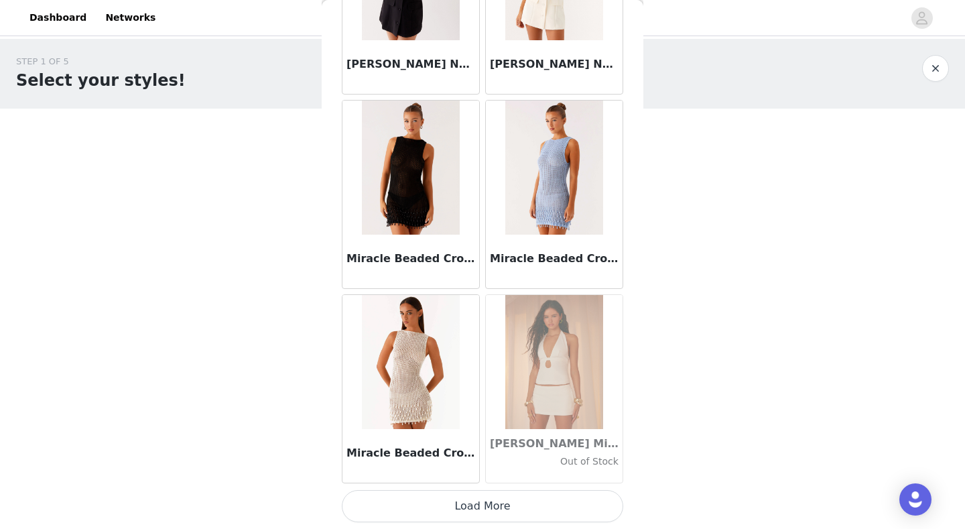
click at [506, 411] on button "Load More" at bounding box center [482, 506] width 281 height 32
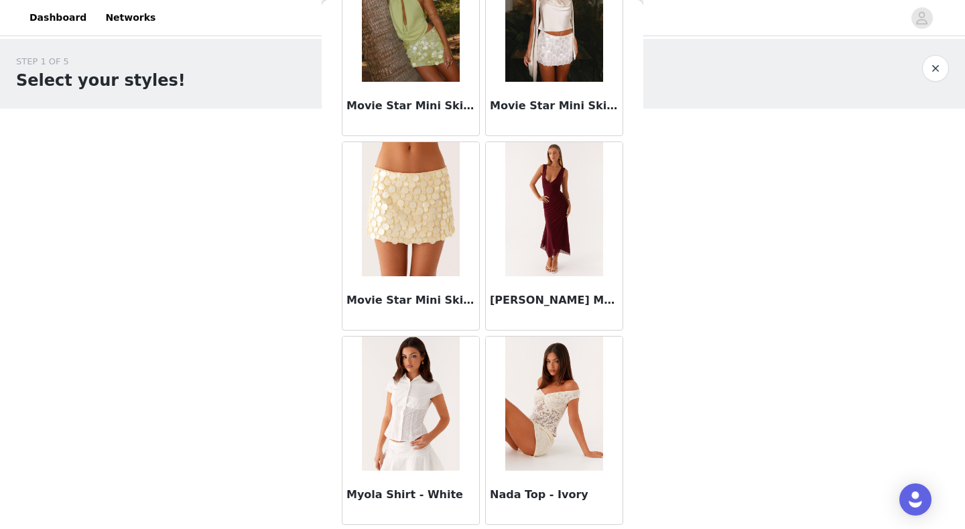
scroll to position [55939, 0]
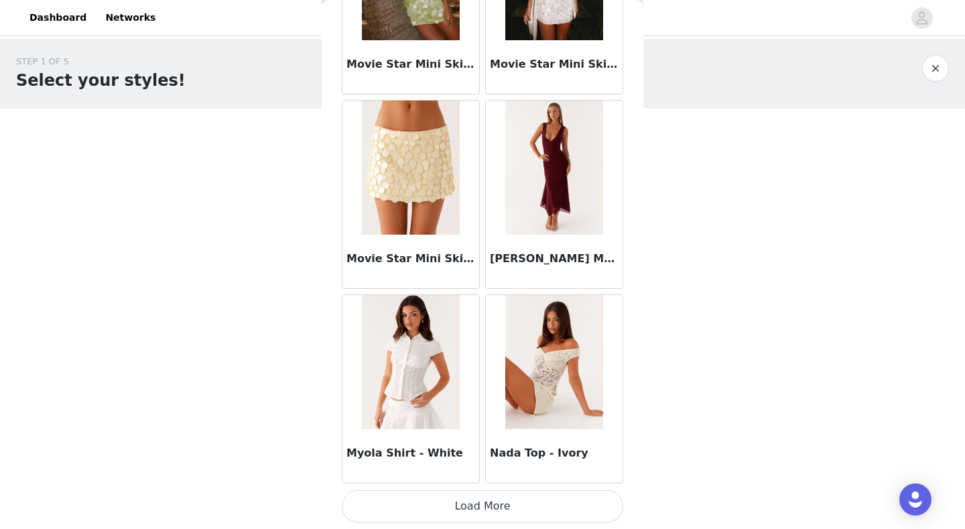
click at [481, 411] on button "Load More" at bounding box center [482, 506] width 281 height 32
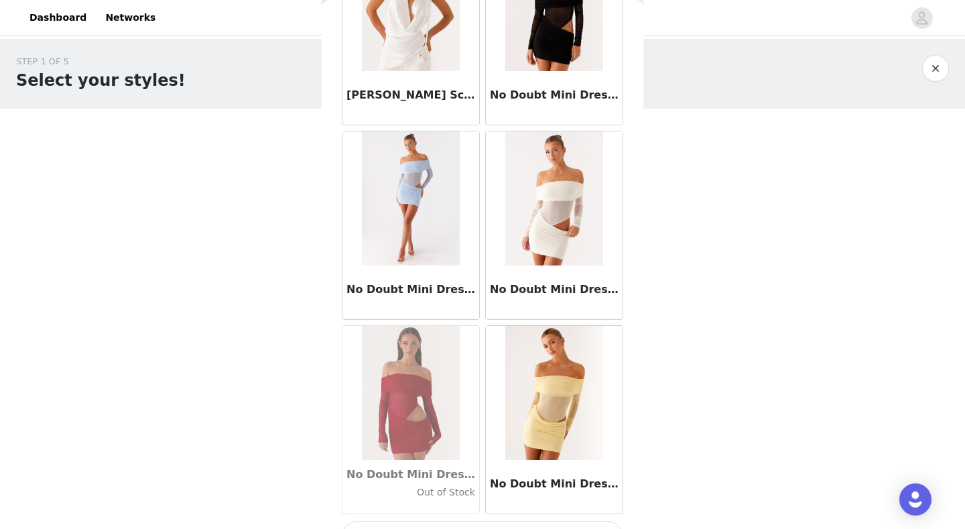
scroll to position [57883, 0]
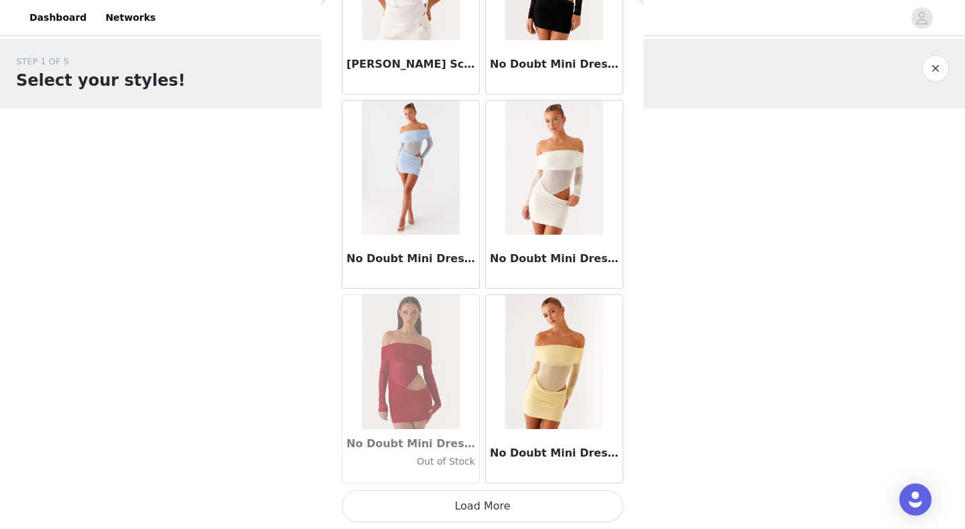
click at [510, 411] on button "Load More" at bounding box center [482, 506] width 281 height 32
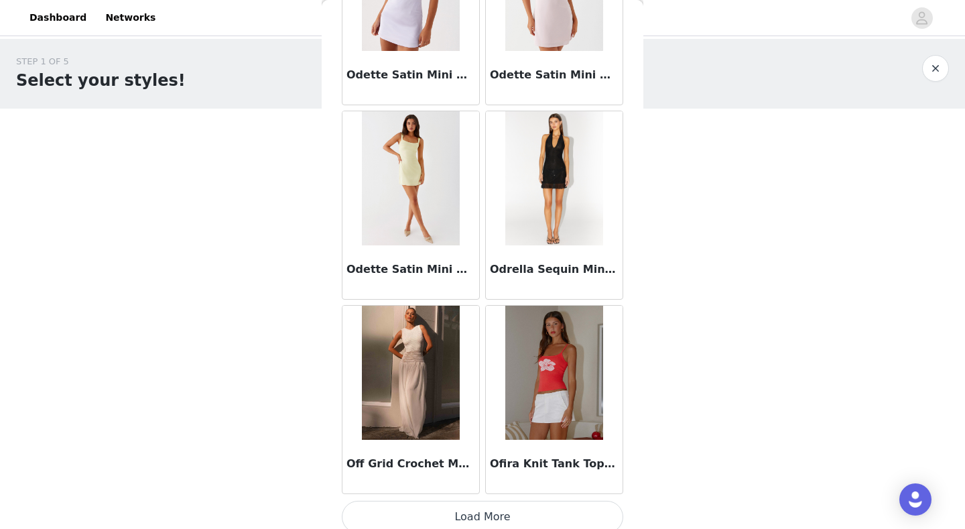
scroll to position [59826, 0]
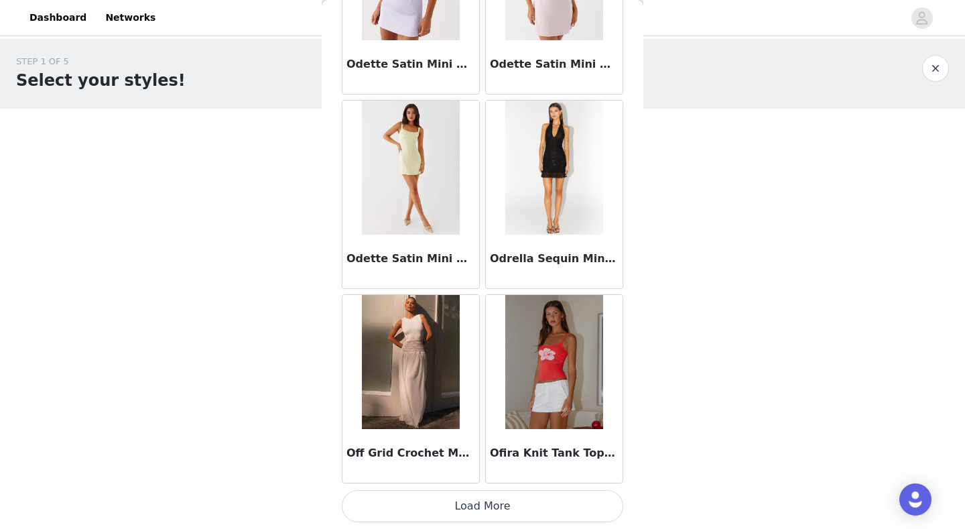
click at [482, 411] on button "Load More" at bounding box center [482, 506] width 281 height 32
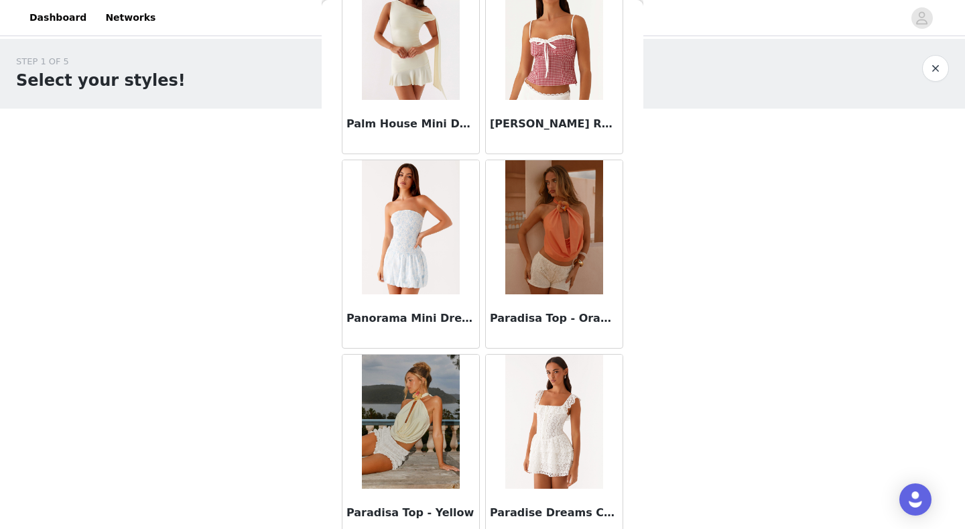
scroll to position [61770, 0]
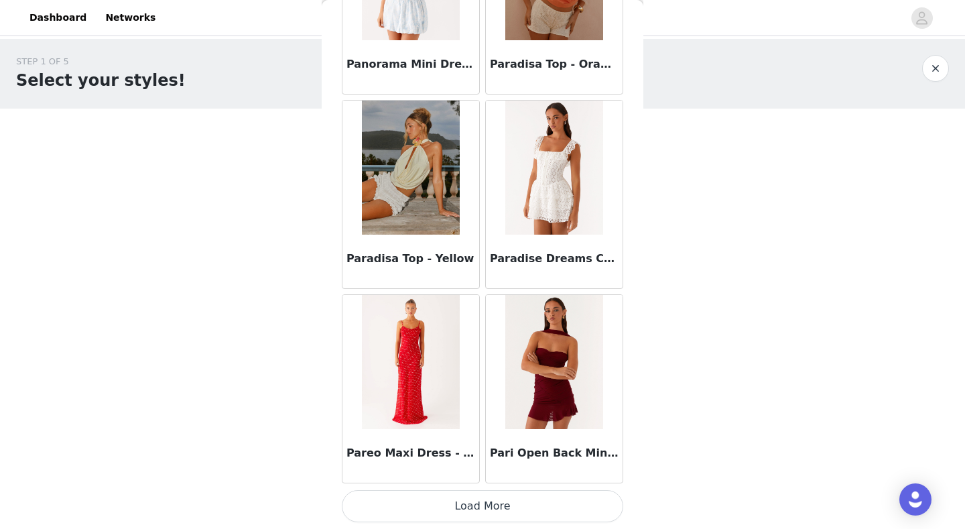
click at [487, 411] on button "Load More" at bounding box center [482, 506] width 281 height 32
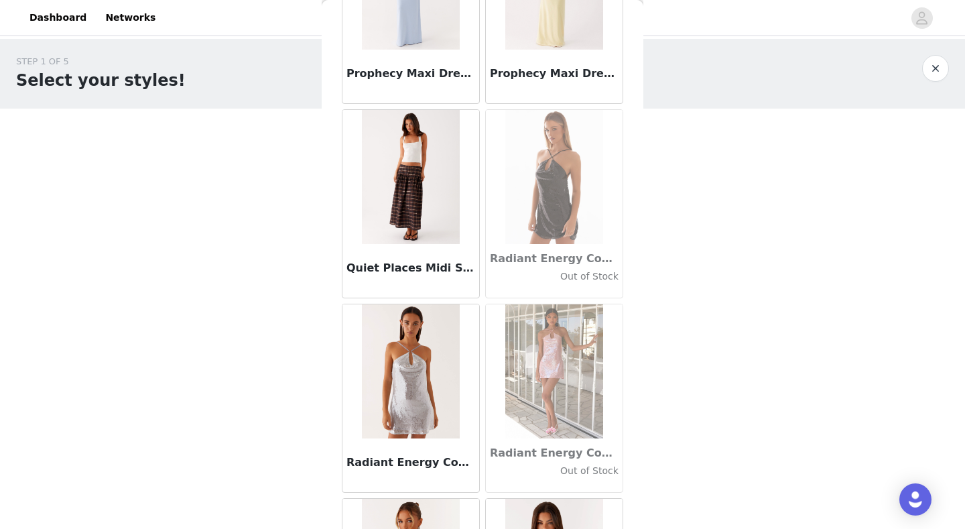
scroll to position [63713, 0]
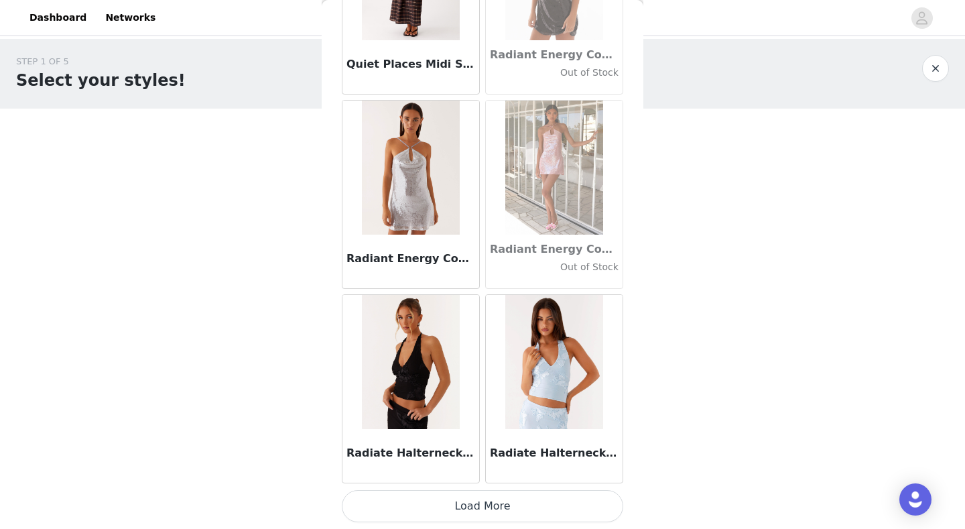
click at [508, 411] on button "Load More" at bounding box center [482, 506] width 281 height 32
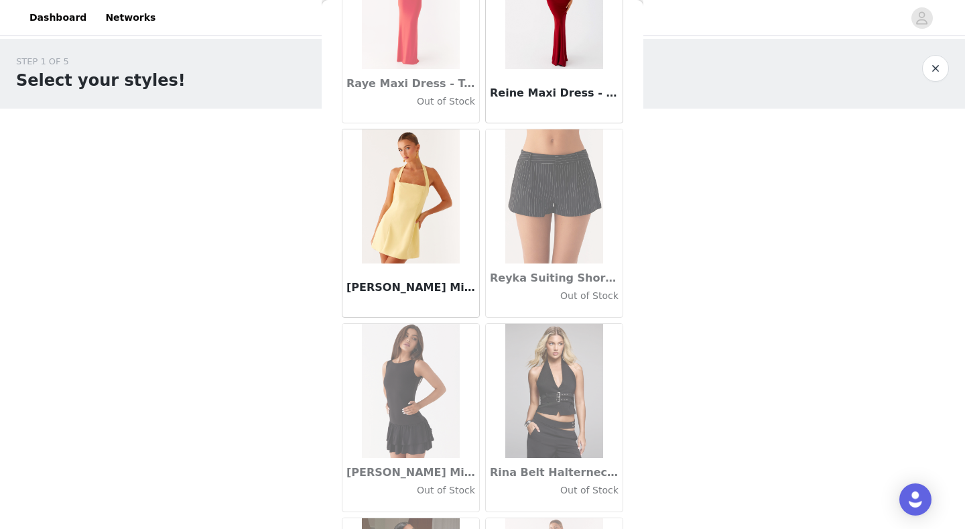
scroll to position [65657, 0]
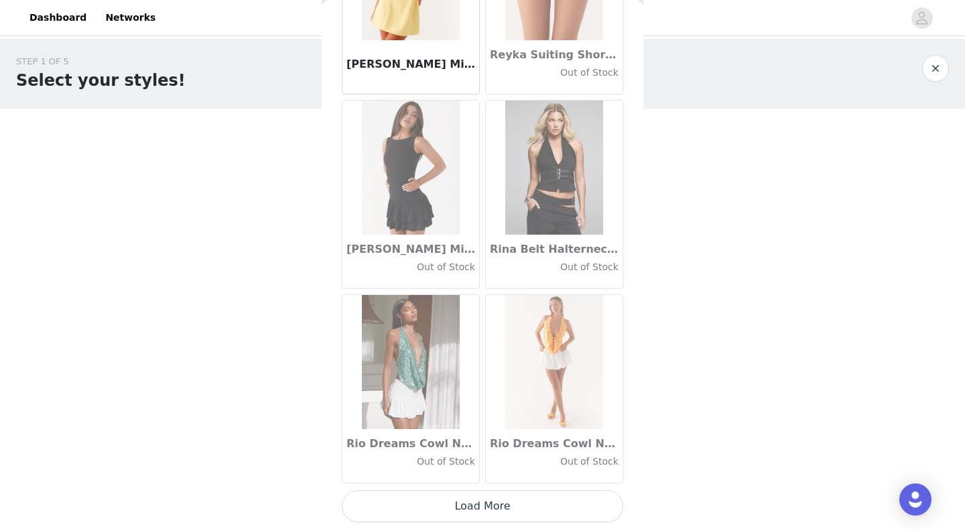
click at [505, 411] on button "Load More" at bounding box center [482, 506] width 281 height 32
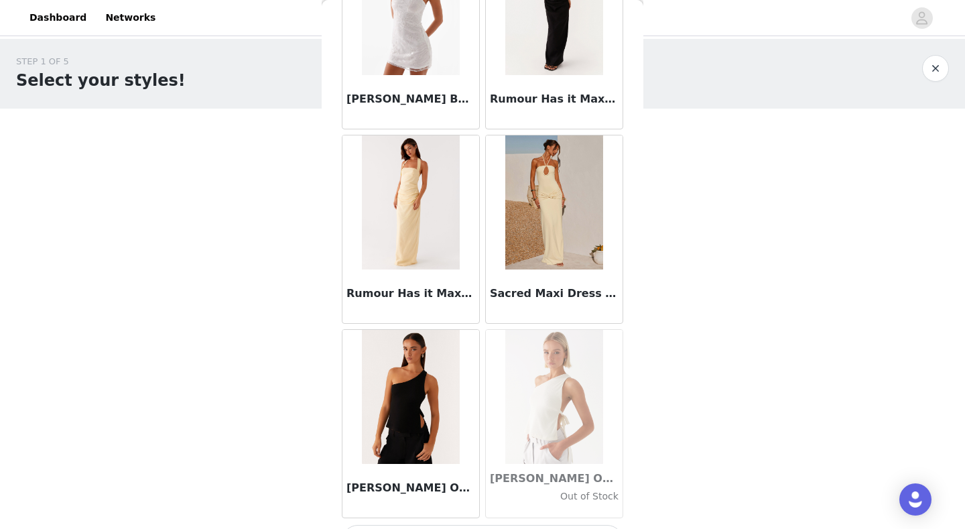
scroll to position [67600, 0]
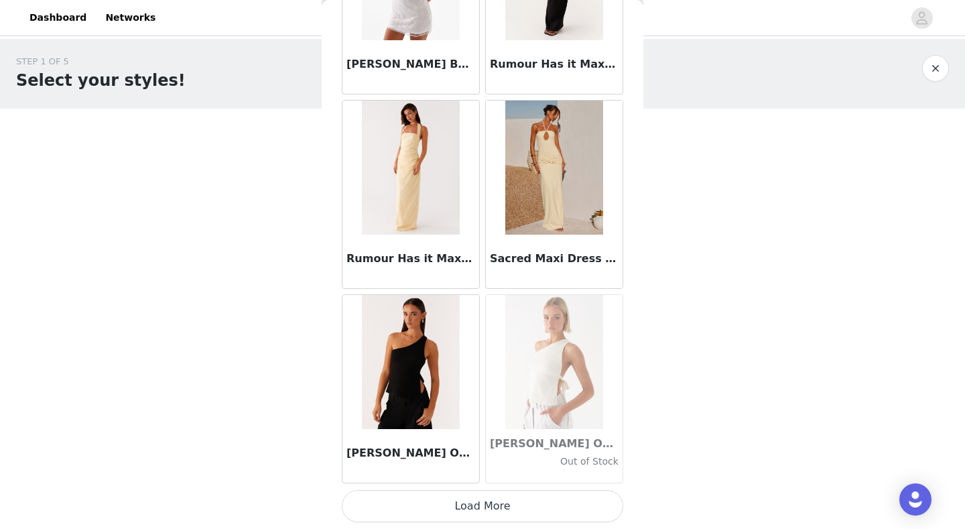
click at [493, 411] on button "Load More" at bounding box center [482, 506] width 281 height 32
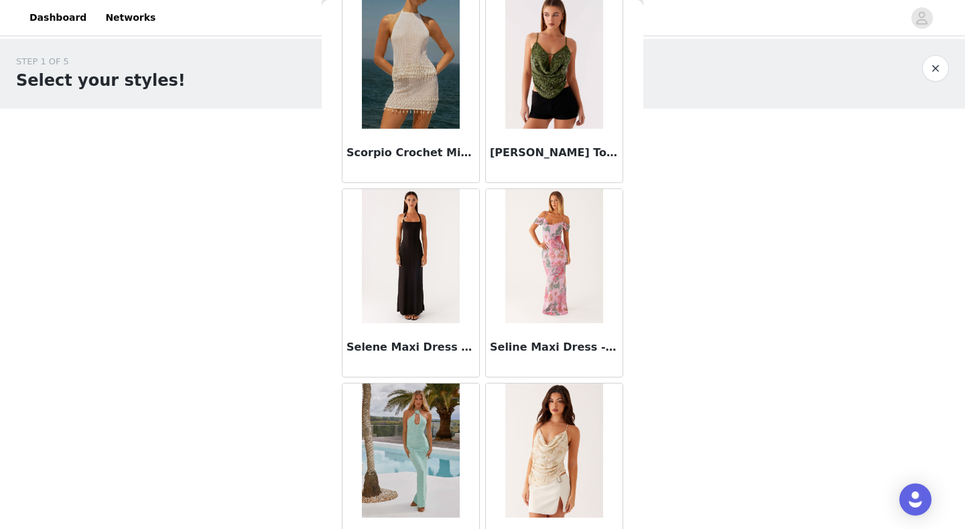
scroll to position [69544, 0]
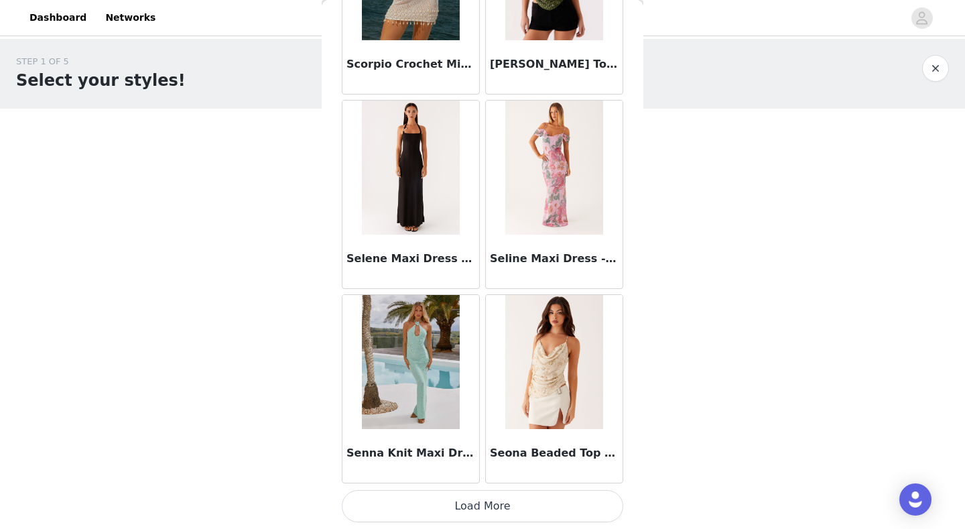
click at [499, 411] on button "Load More" at bounding box center [482, 506] width 281 height 32
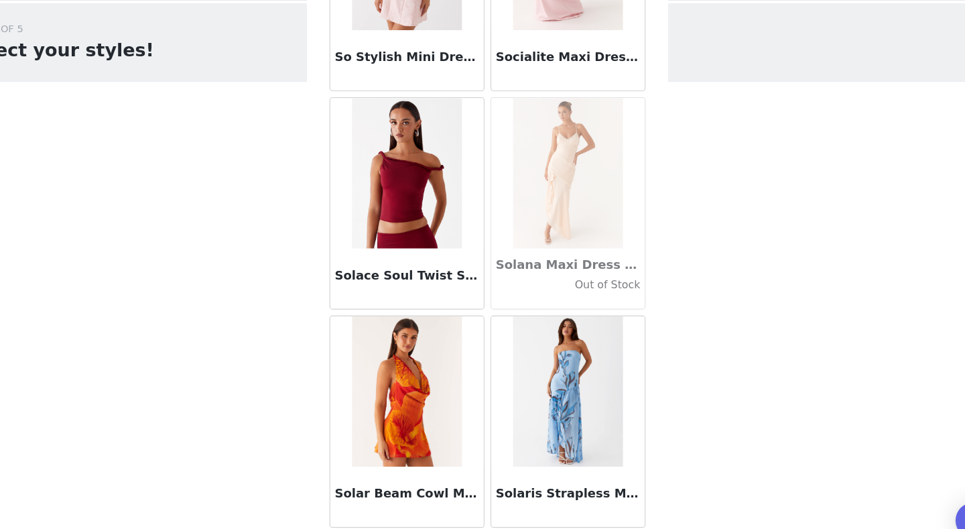
scroll to position [71487, 0]
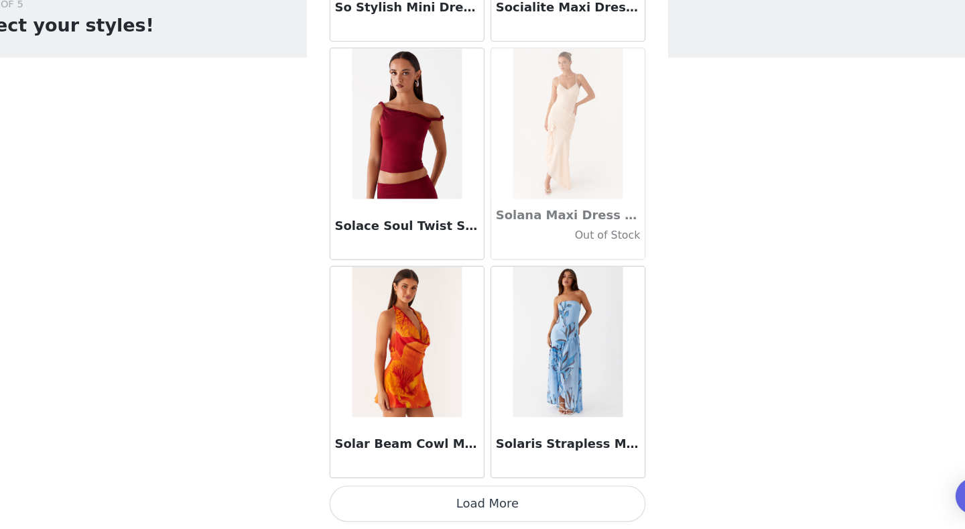
click at [482, 411] on button "Load More" at bounding box center [482, 506] width 281 height 32
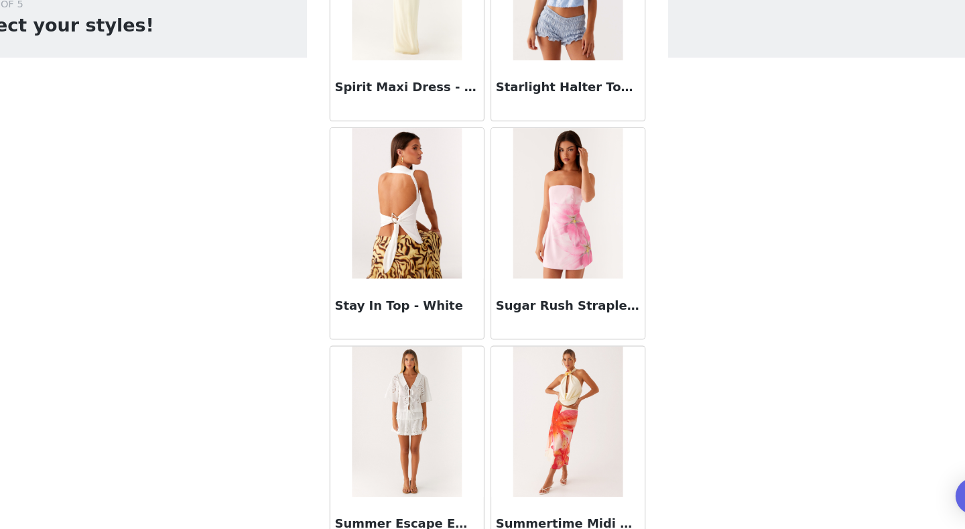
scroll to position [73431, 0]
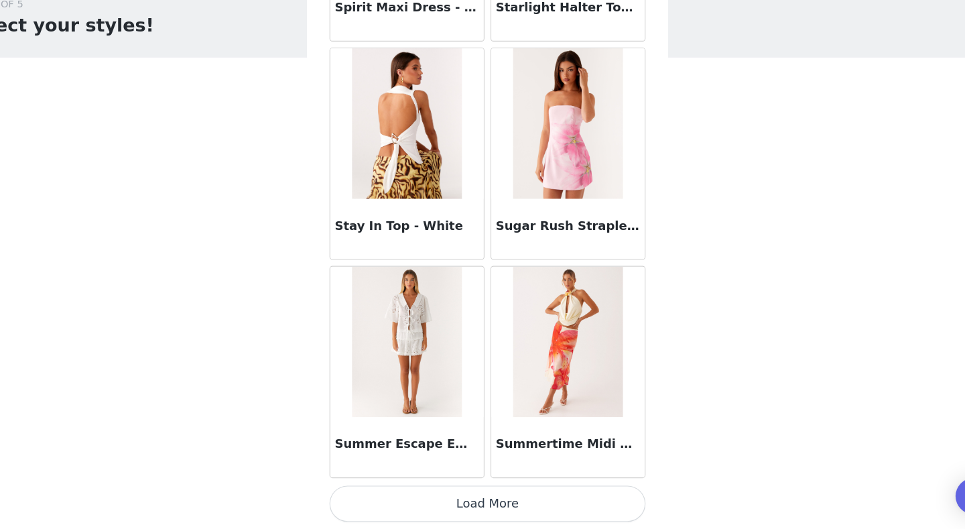
click at [496, 411] on button "Load More" at bounding box center [482, 506] width 281 height 32
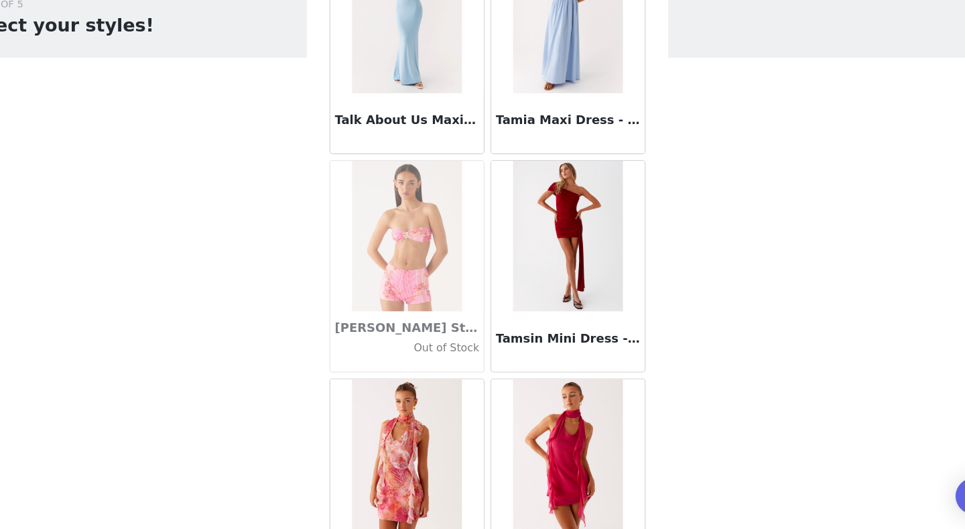
scroll to position [75374, 0]
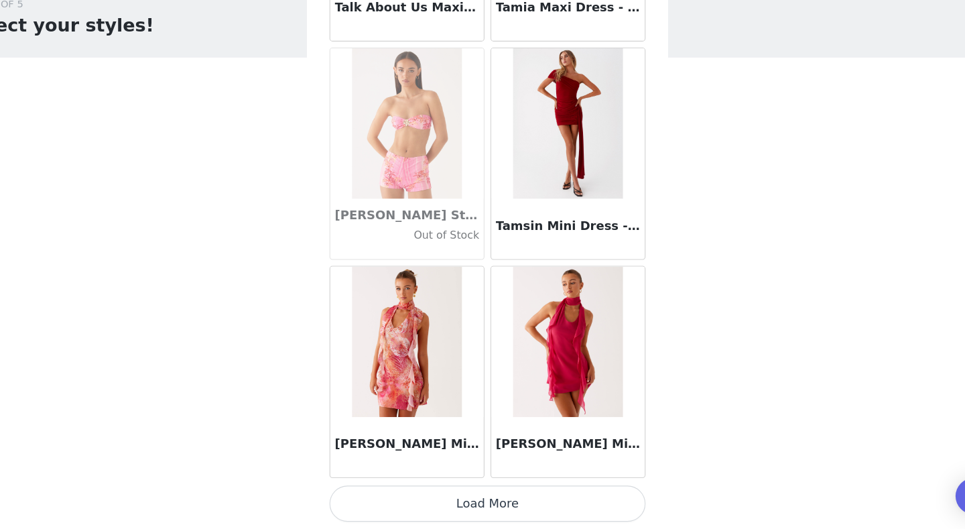
click at [506, 411] on button "Load More" at bounding box center [482, 506] width 281 height 32
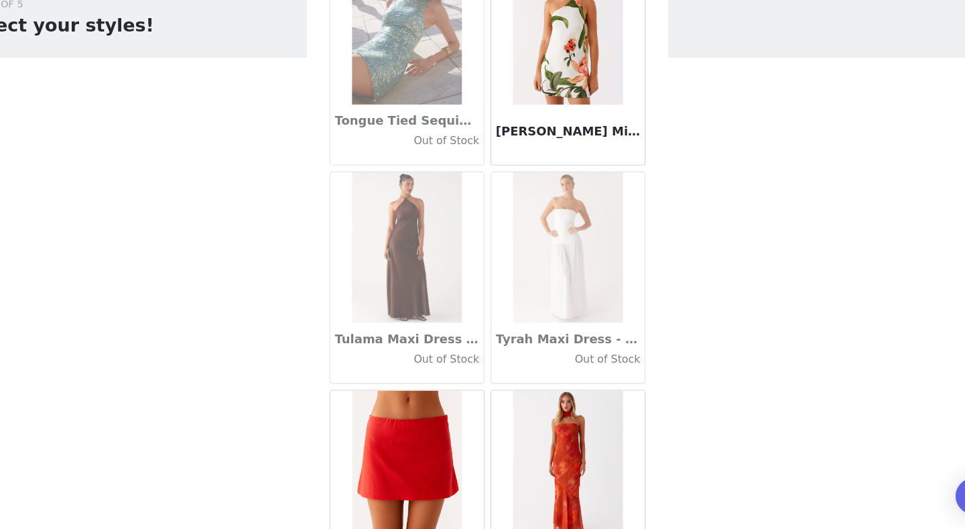
scroll to position [77318, 0]
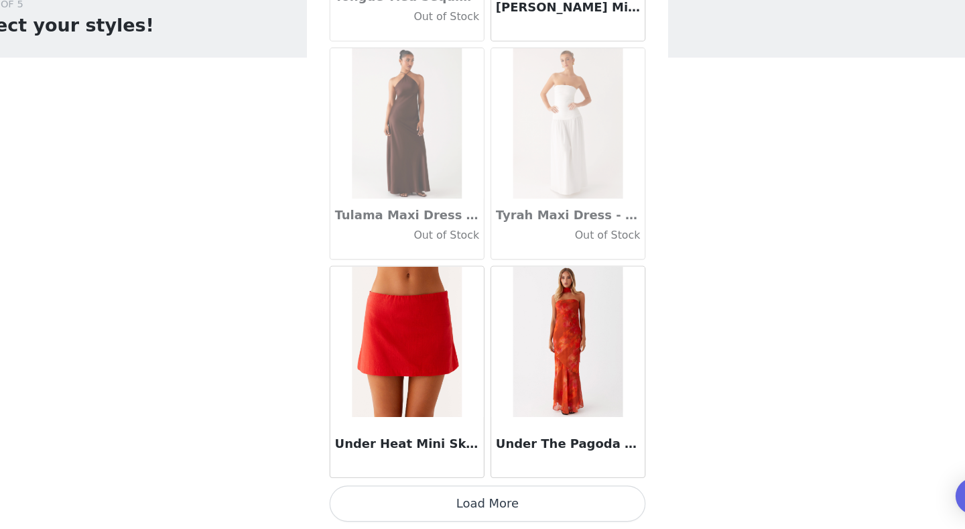
click at [483, 411] on button "Load More" at bounding box center [482, 506] width 281 height 32
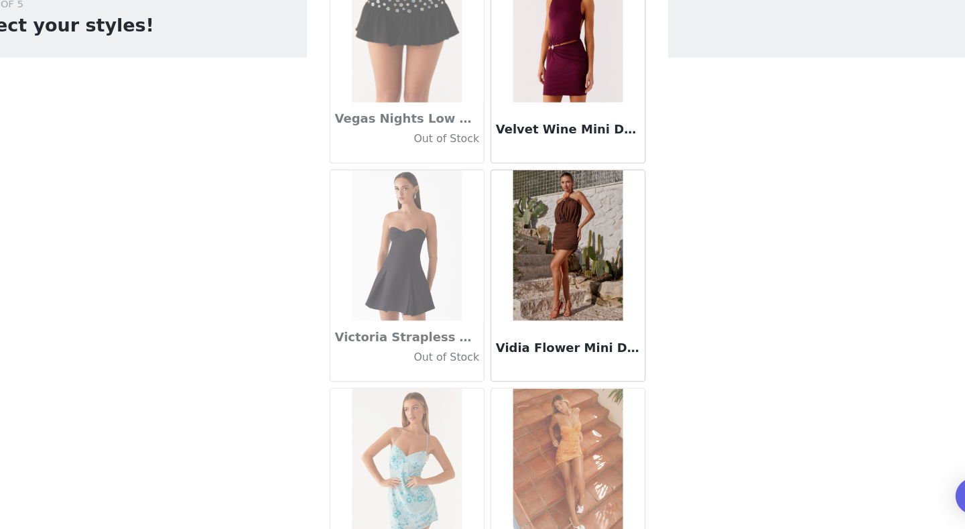
scroll to position [79261, 0]
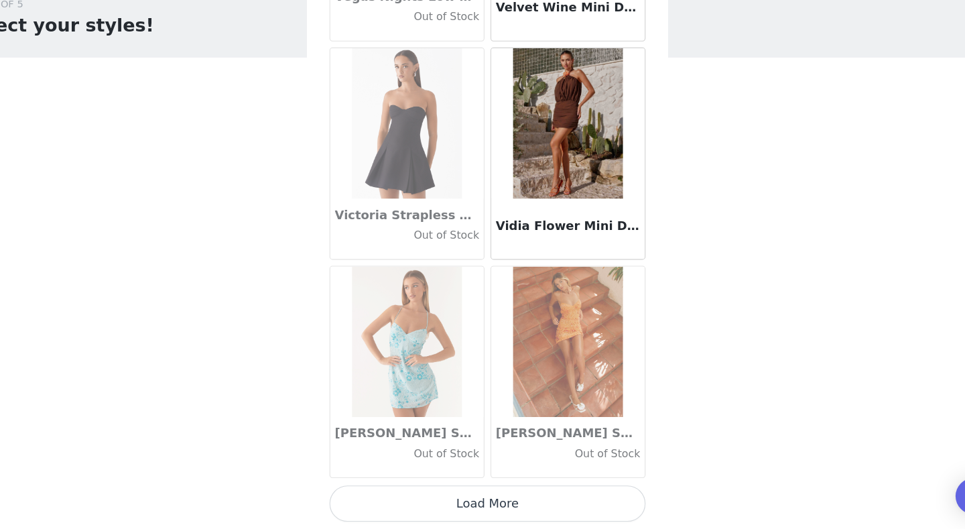
click at [492, 411] on button "Load More" at bounding box center [482, 506] width 281 height 32
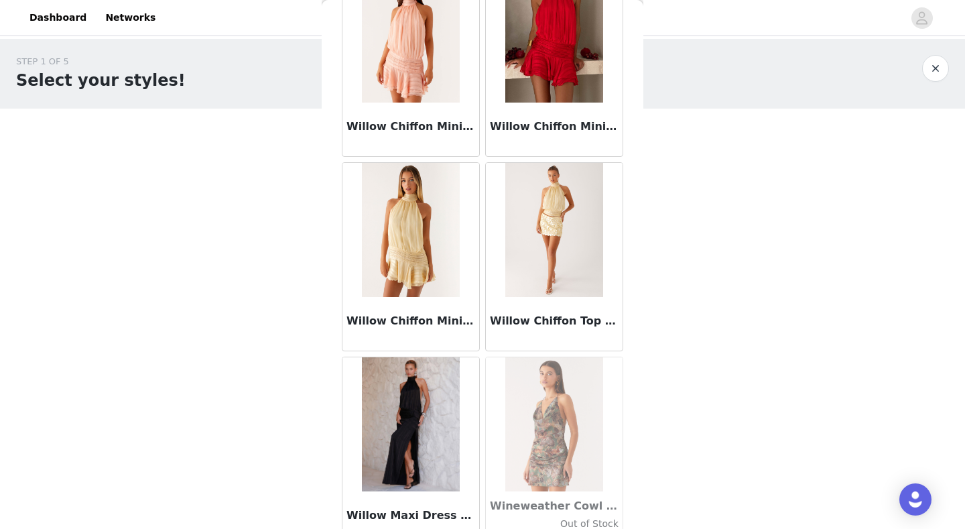
scroll to position [81205, 0]
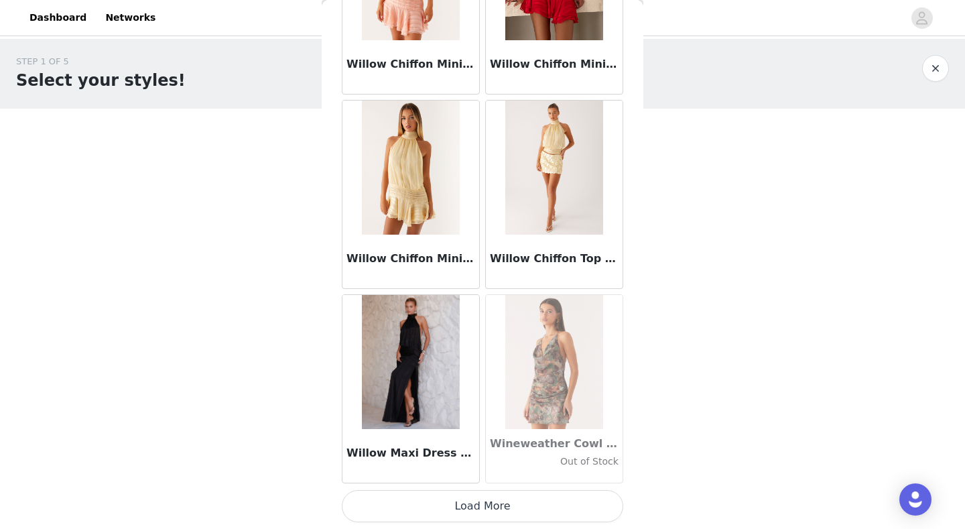
click at [497, 411] on button "Load More" at bounding box center [482, 506] width 281 height 32
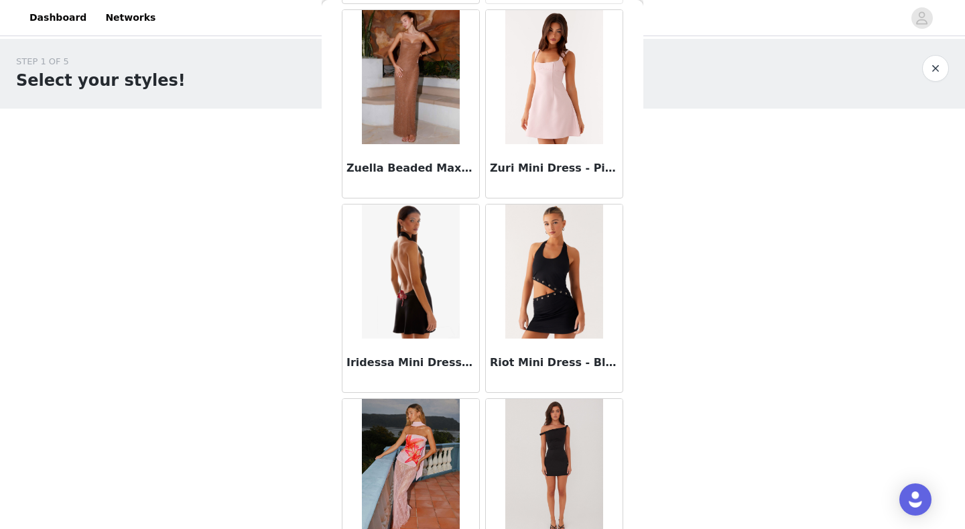
scroll to position [83148, 0]
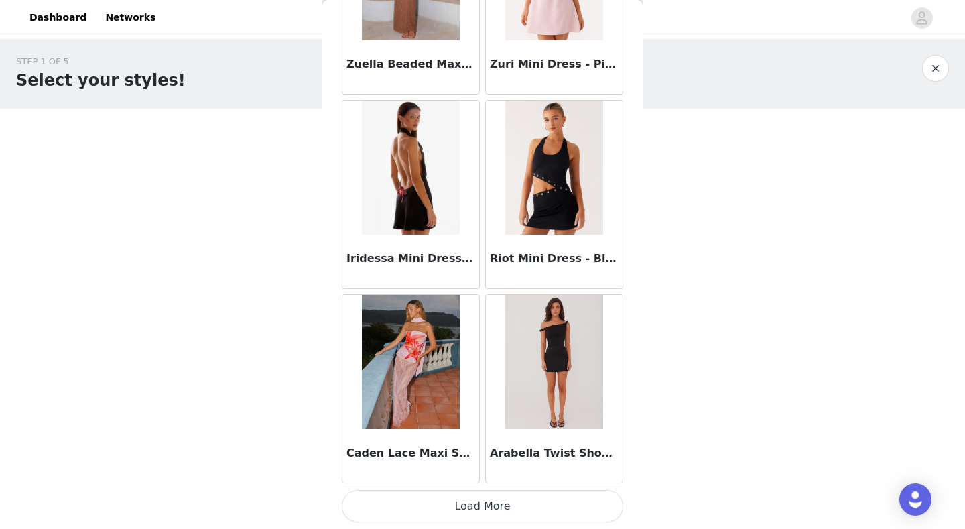
click at [499, 411] on button "Load More" at bounding box center [482, 506] width 281 height 32
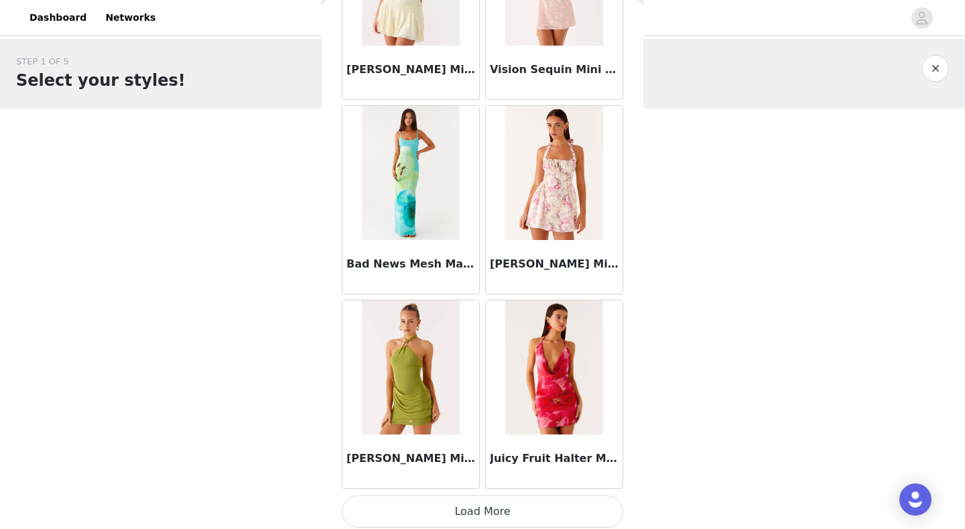
scroll to position [85092, 0]
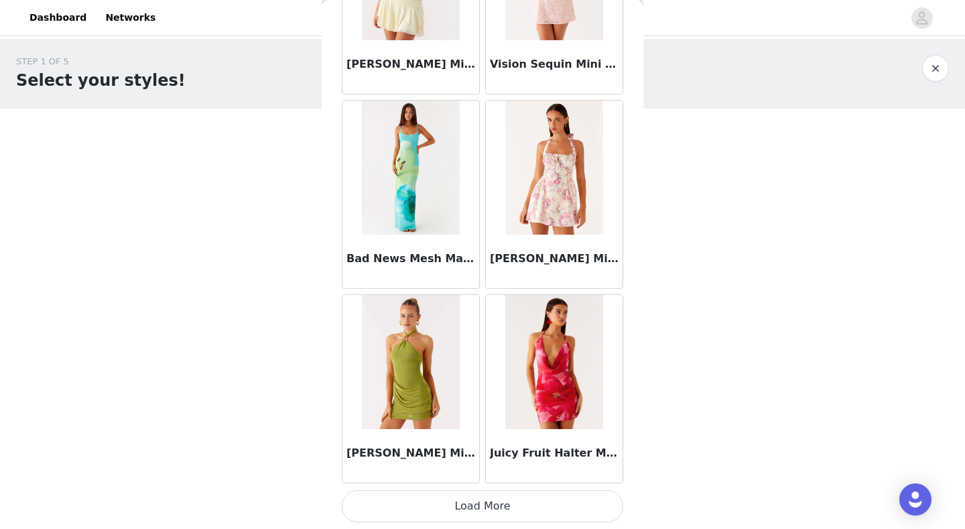
click at [487, 411] on button "Load More" at bounding box center [482, 506] width 281 height 32
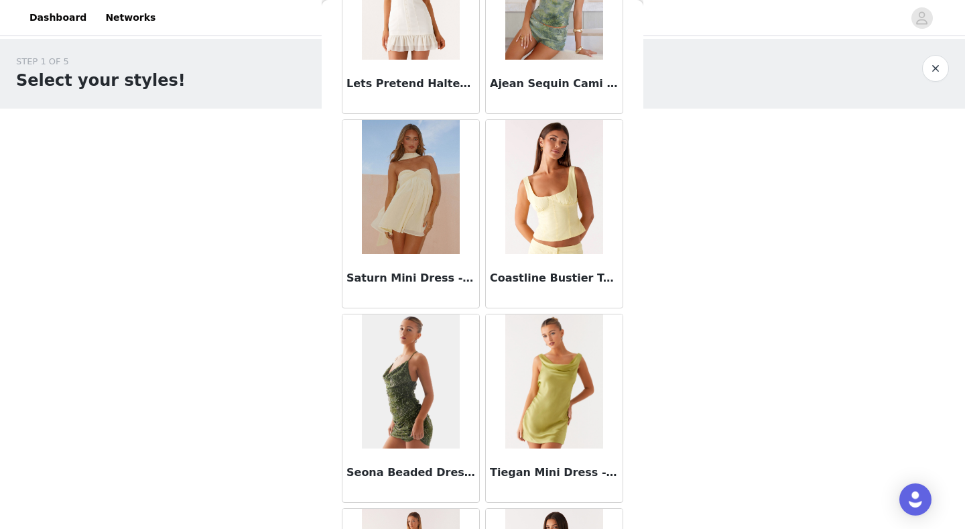
scroll to position [87035, 0]
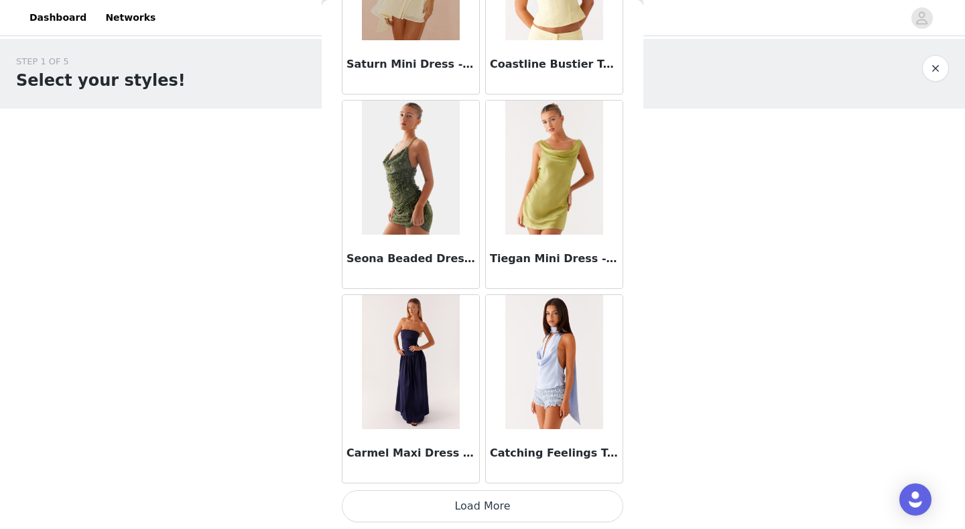
click at [496, 411] on button "Load More" at bounding box center [482, 506] width 281 height 32
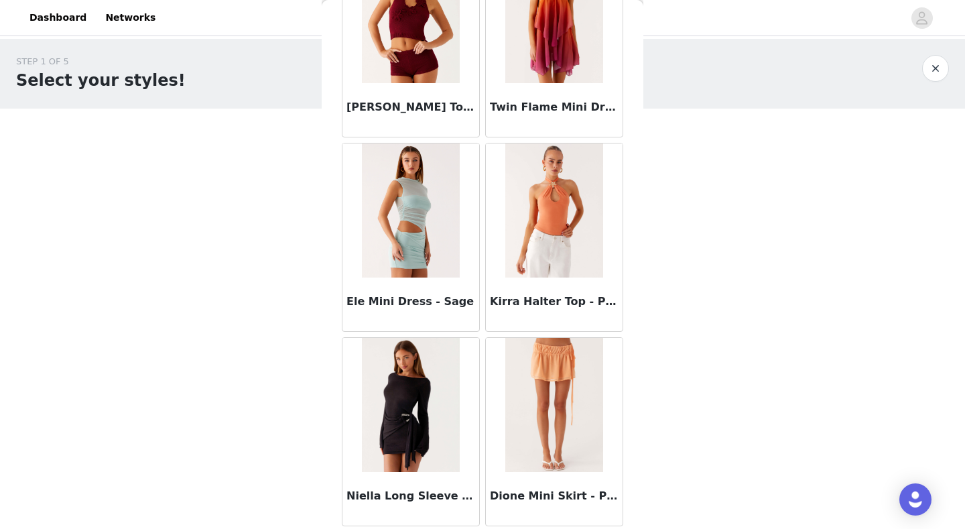
scroll to position [88979, 0]
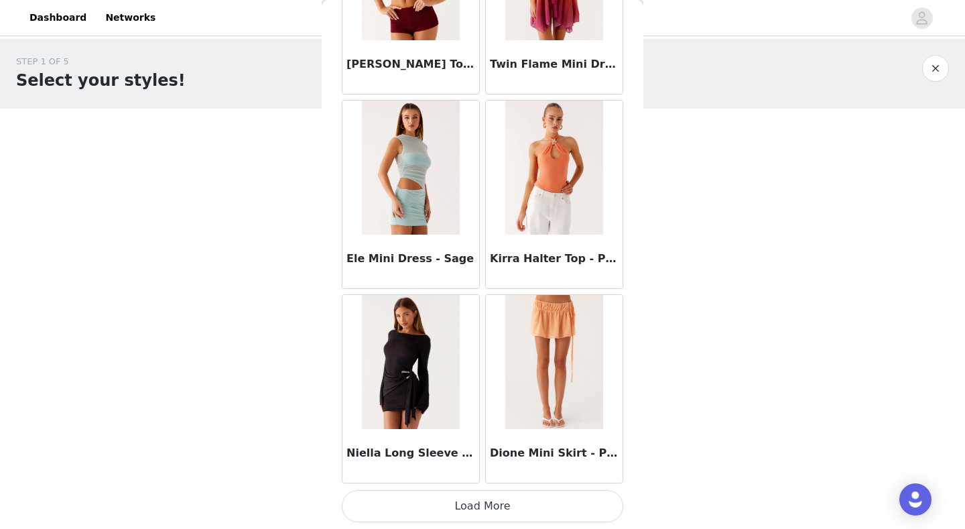
click at [475, 411] on button "Load More" at bounding box center [482, 506] width 281 height 32
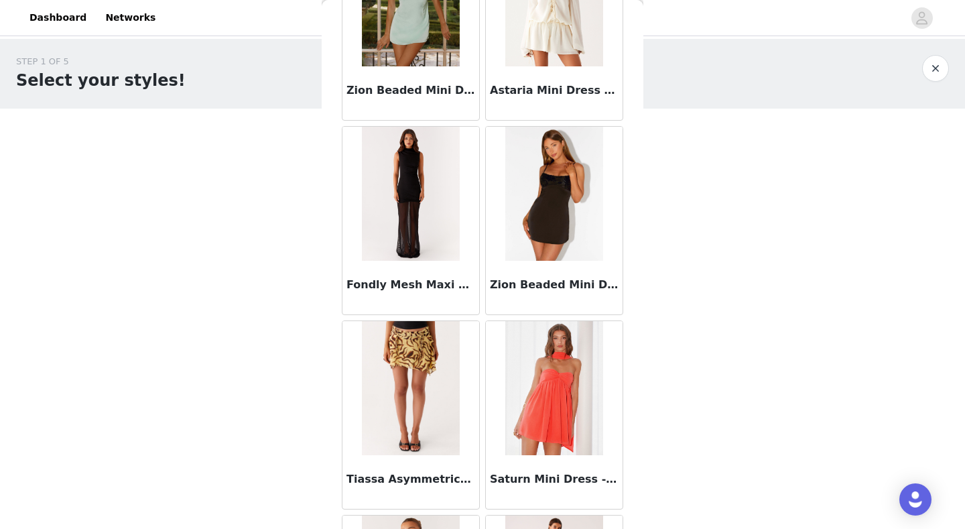
scroll to position [90922, 0]
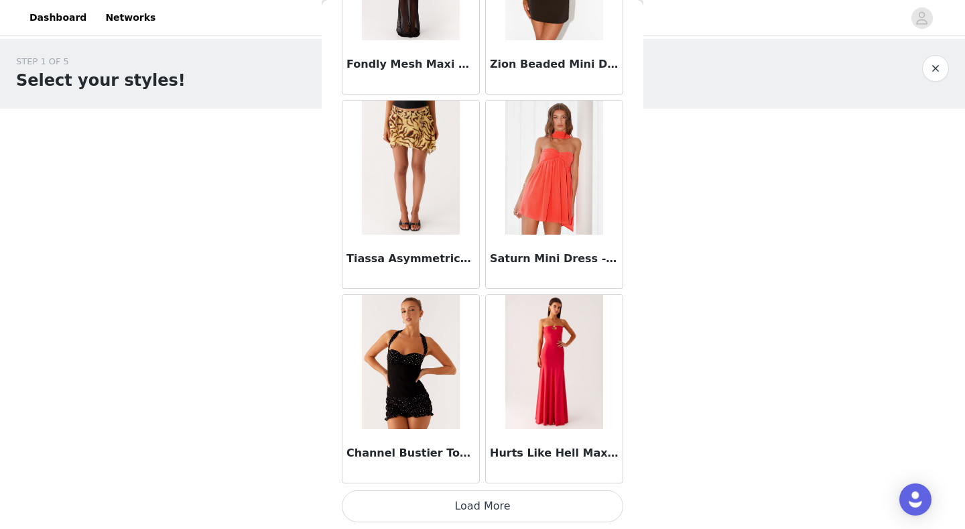
click at [498, 411] on button "Load More" at bounding box center [482, 506] width 281 height 32
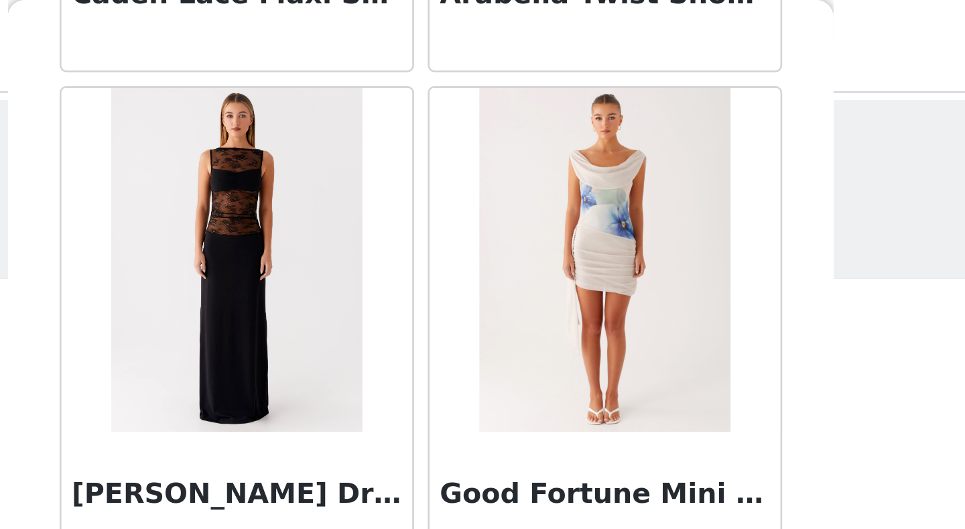
scroll to position [83603, 0]
